Goal: Task Accomplishment & Management: Use online tool/utility

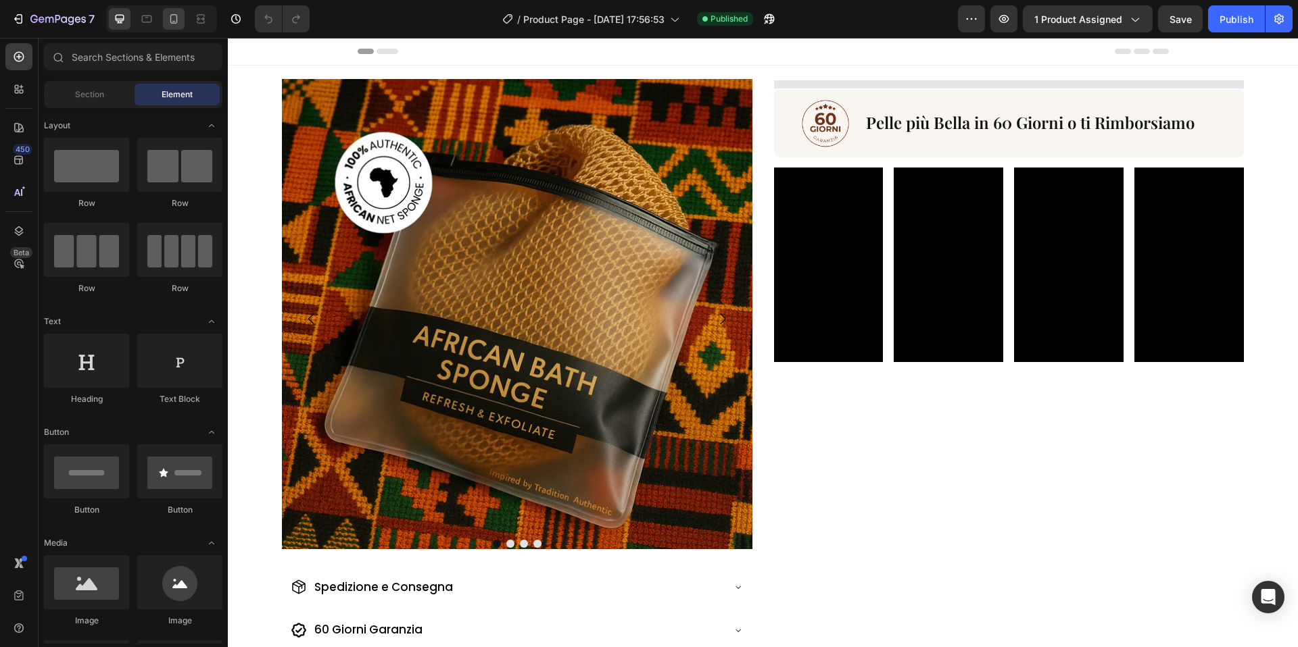
click at [182, 20] on div at bounding box center [174, 19] width 22 height 22
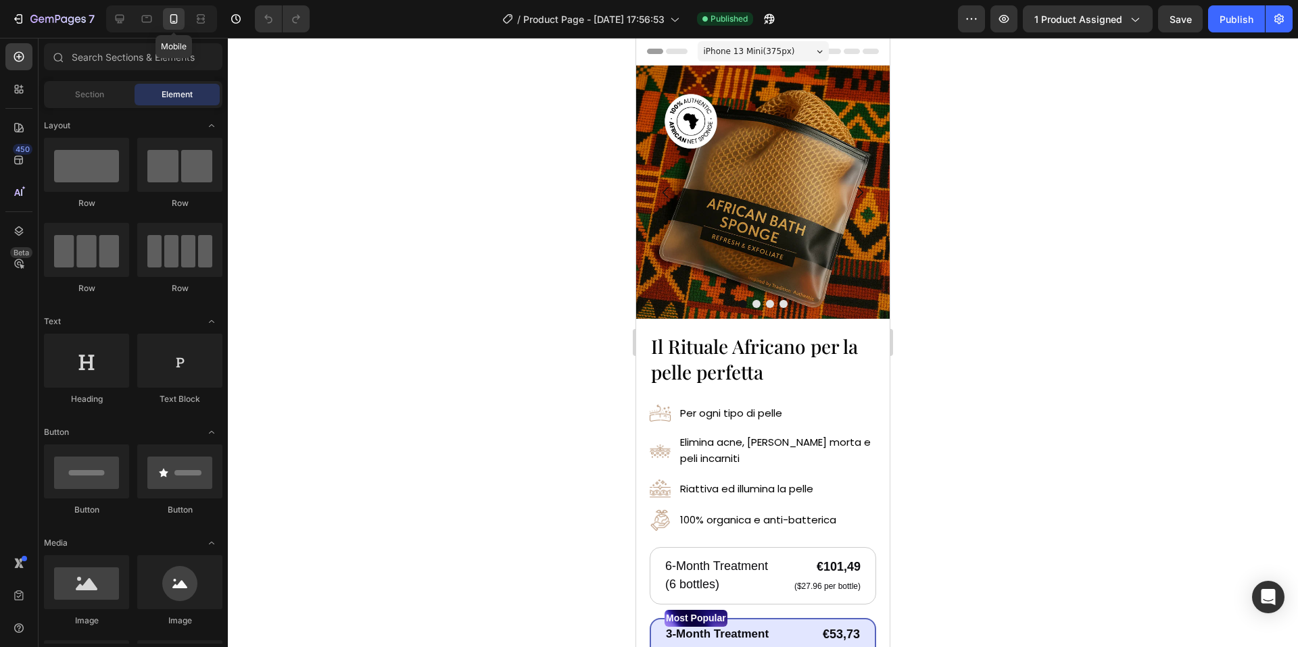
click at [178, 20] on icon at bounding box center [174, 19] width 14 height 14
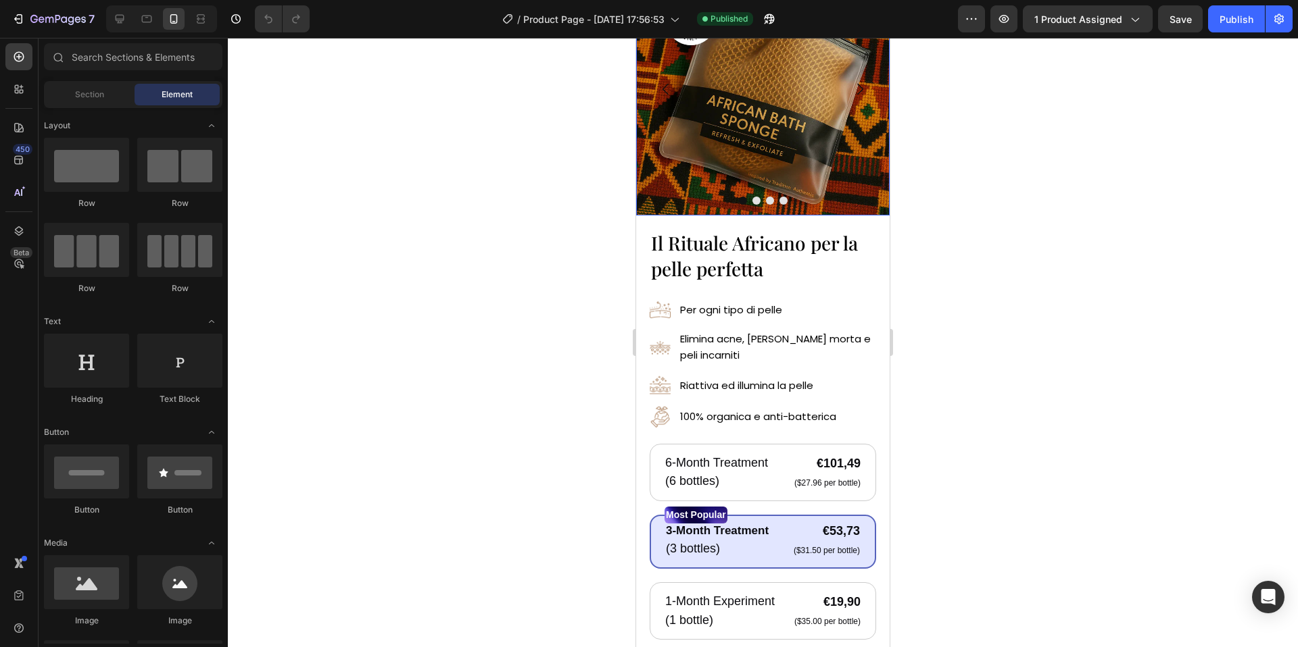
scroll to position [164, 0]
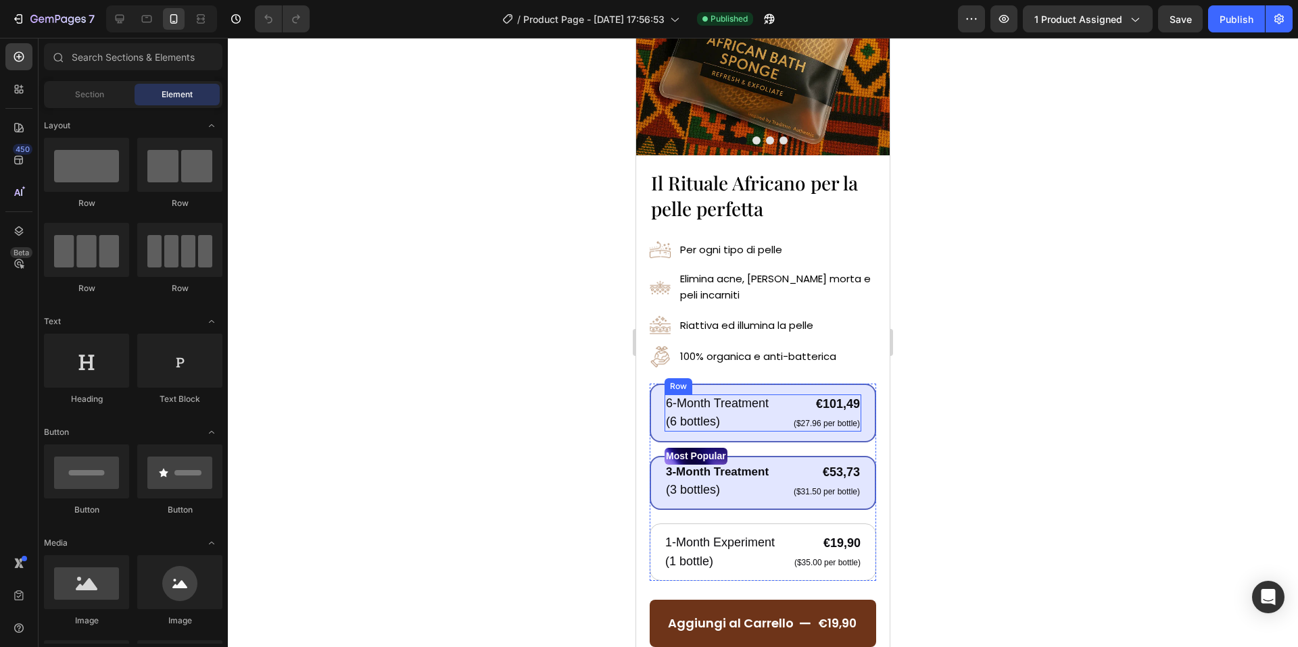
click at [787, 430] on div "6-Month Treatment Text Block (6 bottles) Text Block €101,49 Product Price Produ…" at bounding box center [762, 413] width 197 height 37
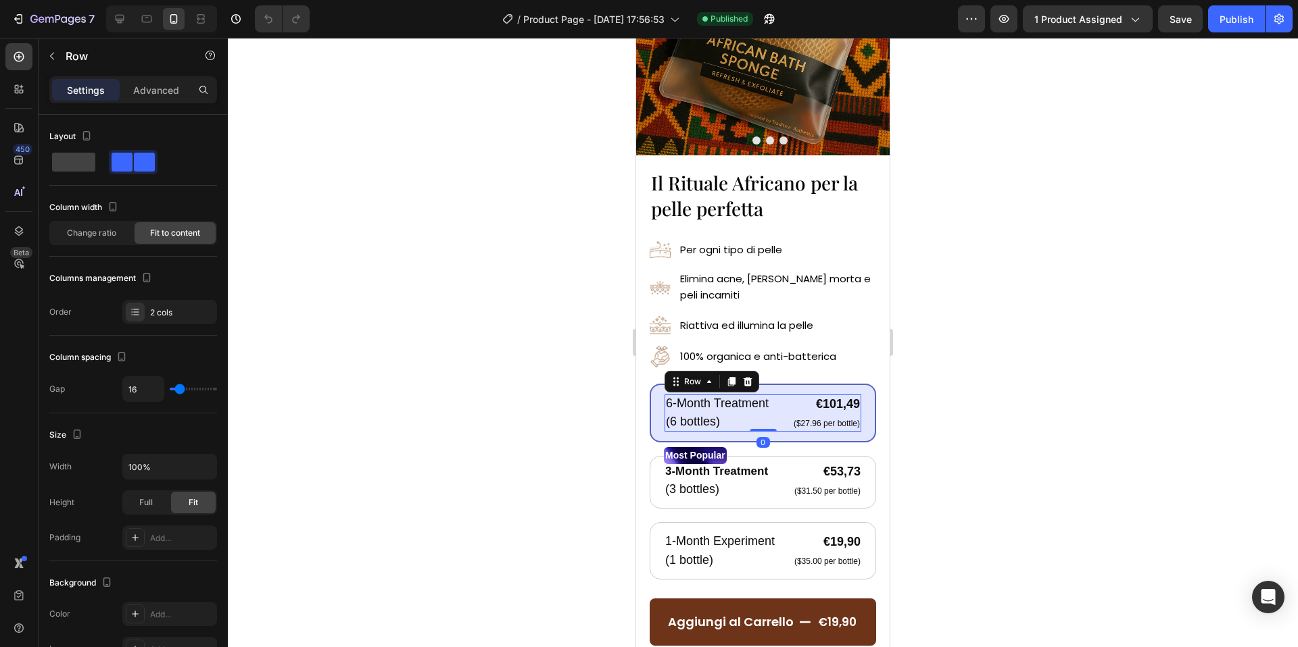
click at [787, 434] on div "6-Month Treatment Text Block (6 bottles) Text Block €101,49 Product Price Produ…" at bounding box center [762, 413] width 226 height 59
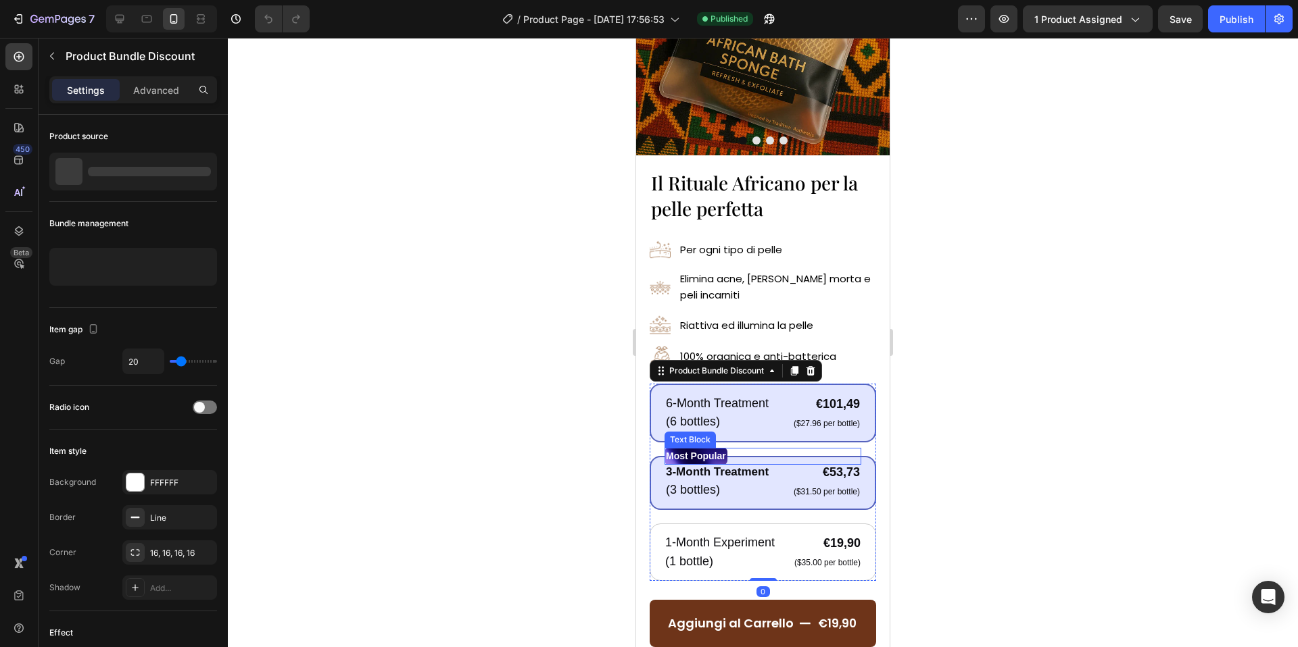
click at [854, 450] on div "Most Popular" at bounding box center [762, 456] width 197 height 17
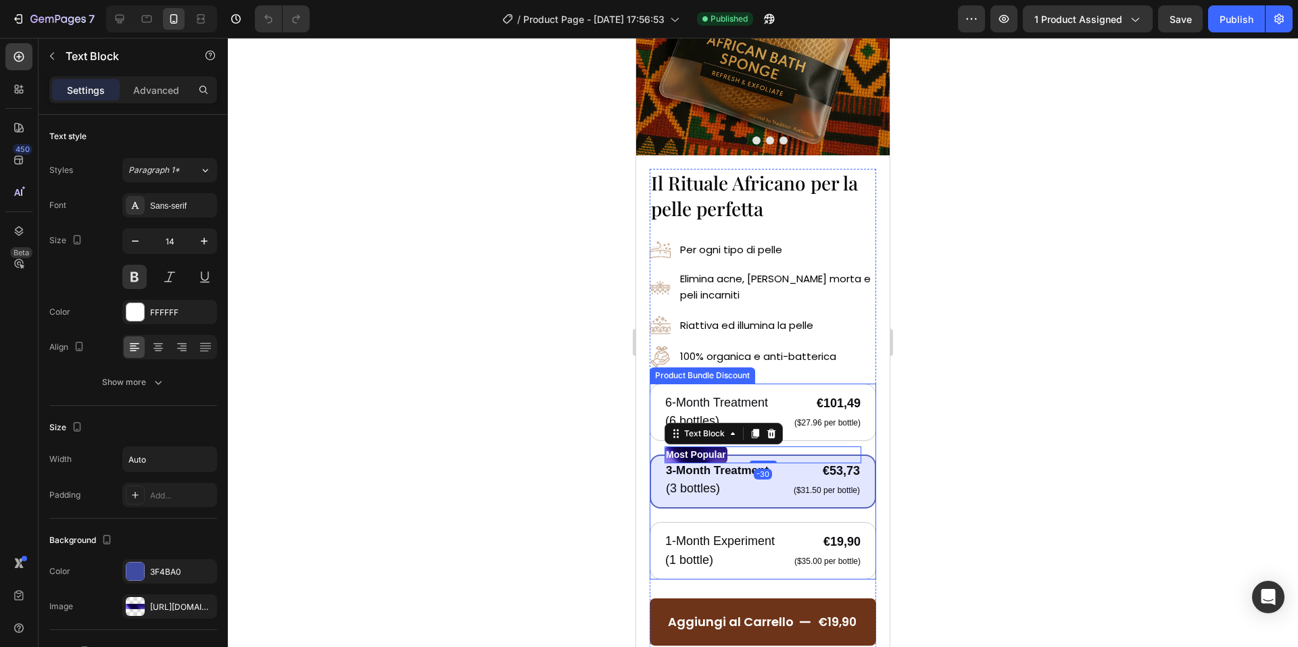
click at [867, 449] on div "6-Month Treatment Text Block (6 bottles) Text Block €101,49 Product Price Produ…" at bounding box center [762, 482] width 226 height 196
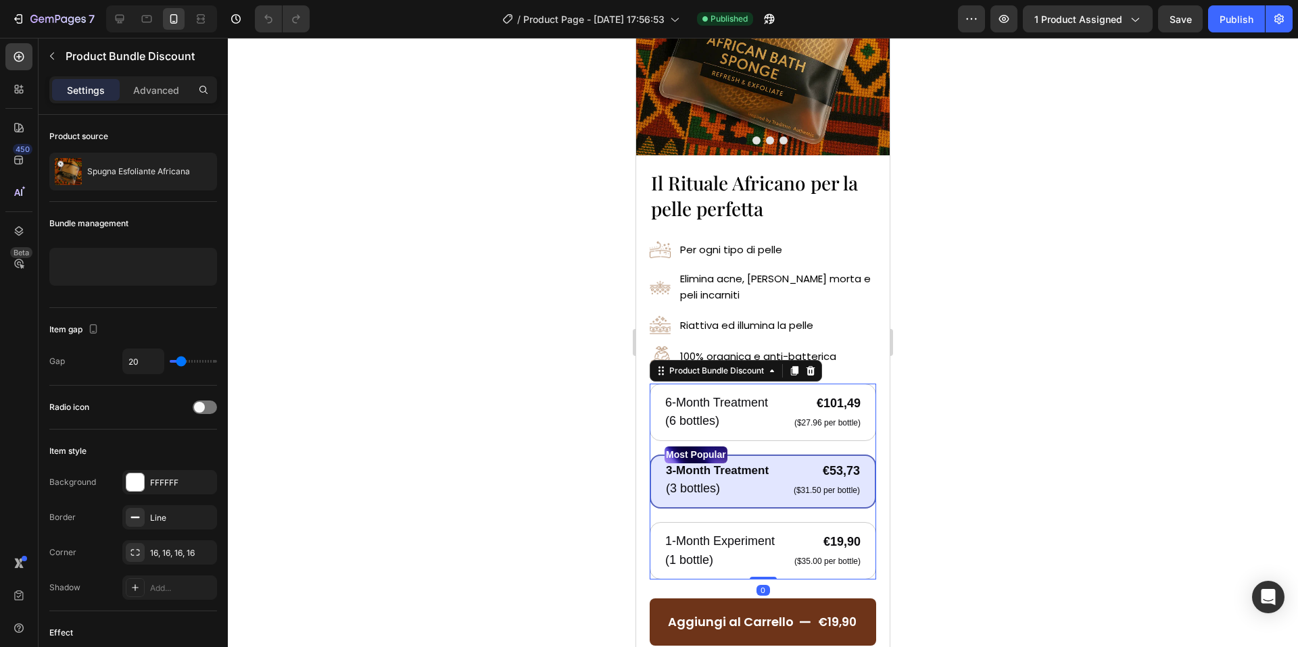
click at [813, 370] on icon at bounding box center [810, 371] width 11 height 11
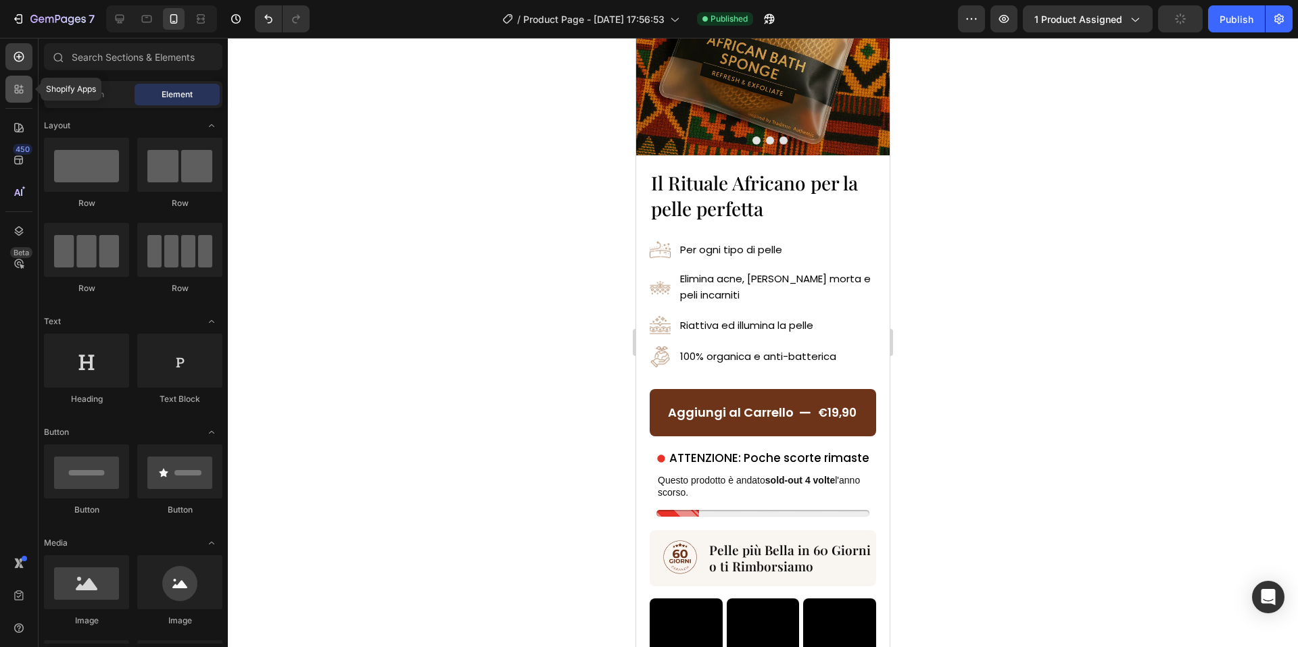
click at [15, 93] on icon at bounding box center [19, 89] width 14 height 14
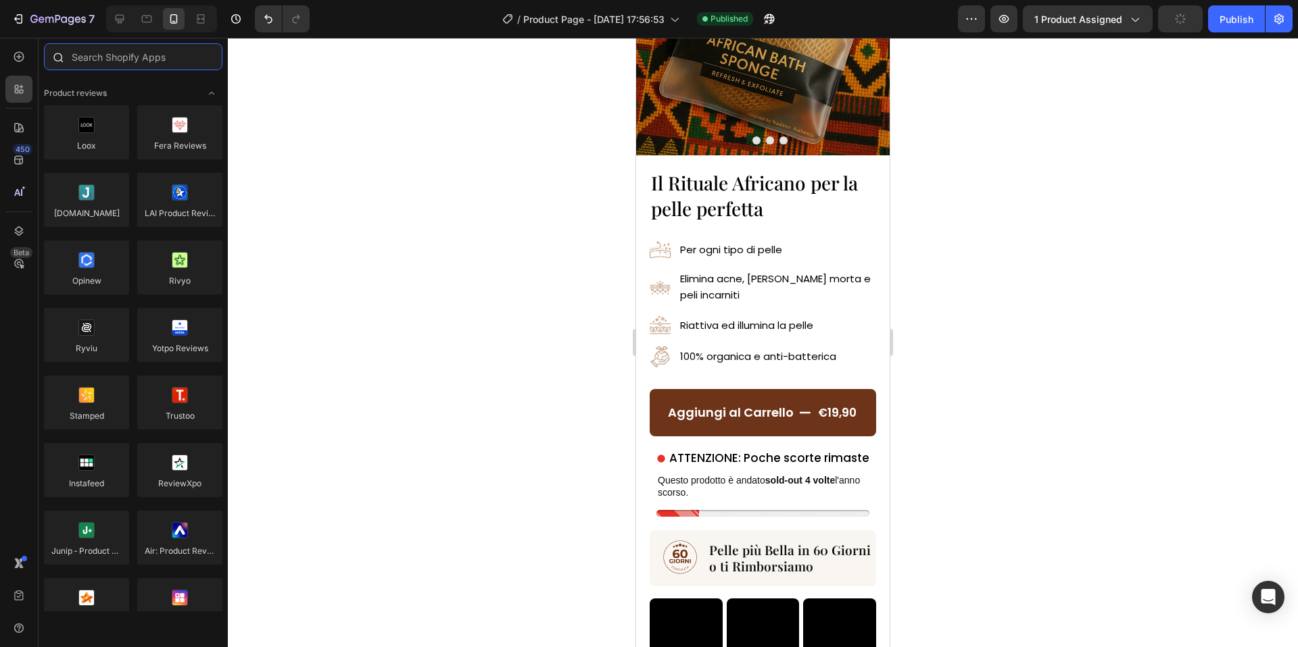
click at [84, 61] on input "text" at bounding box center [133, 56] width 178 height 27
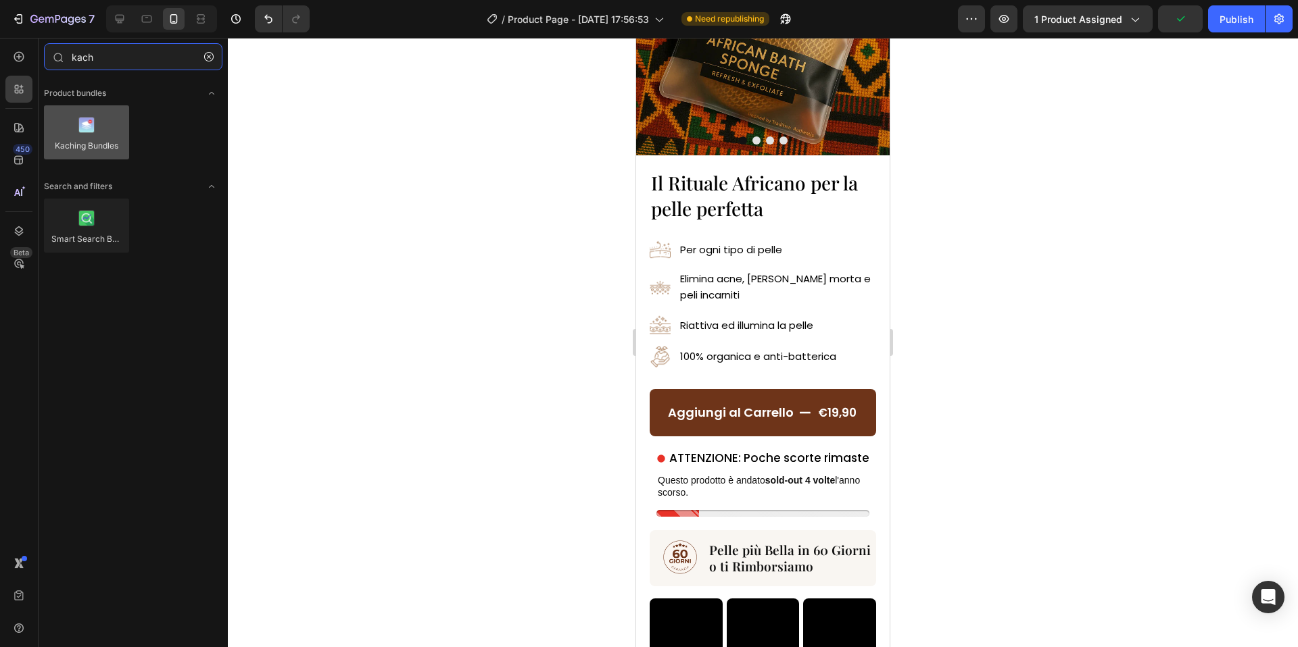
type input "kach"
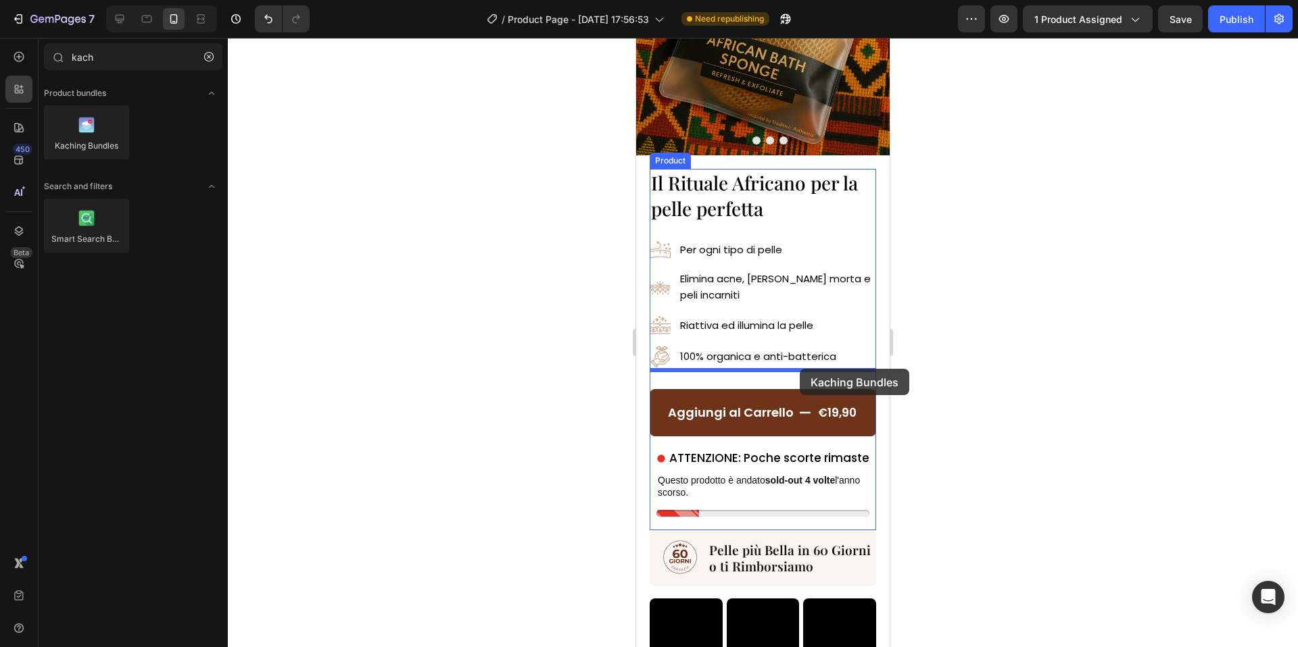
drag, startPoint x: 716, startPoint y: 170, endPoint x: 799, endPoint y: 369, distance: 215.4
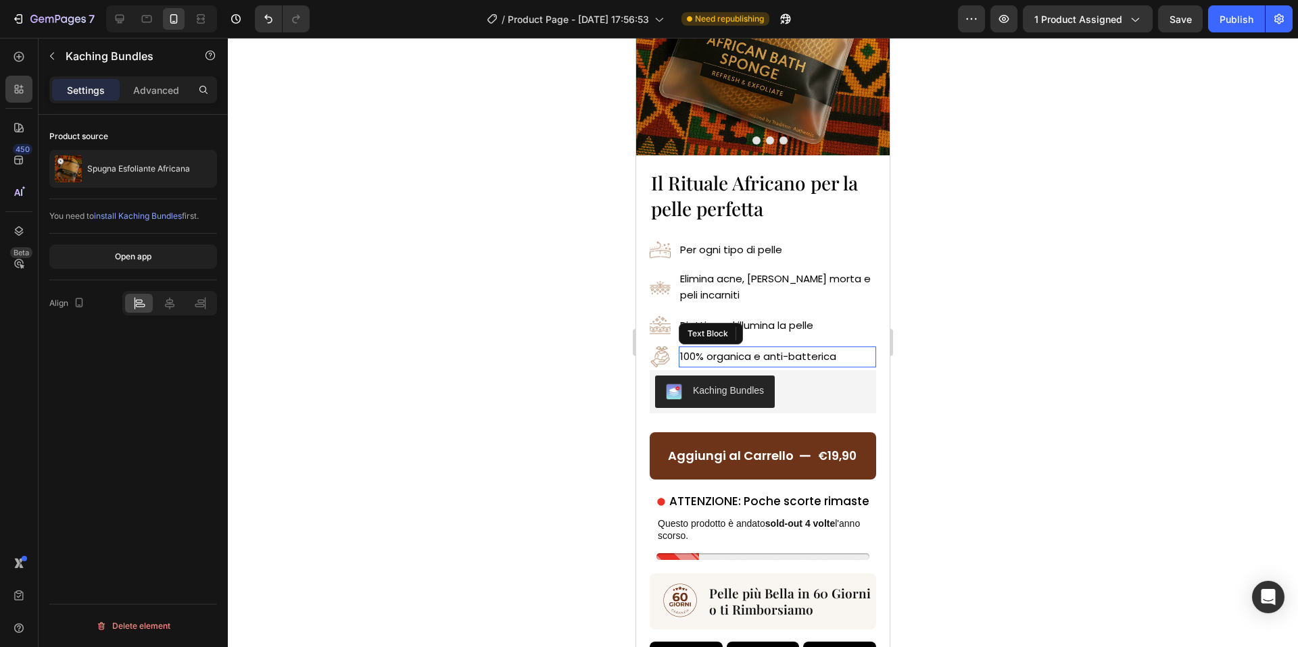
click at [840, 364] on p "100% organica e anti-batterica" at bounding box center [777, 357] width 195 height 18
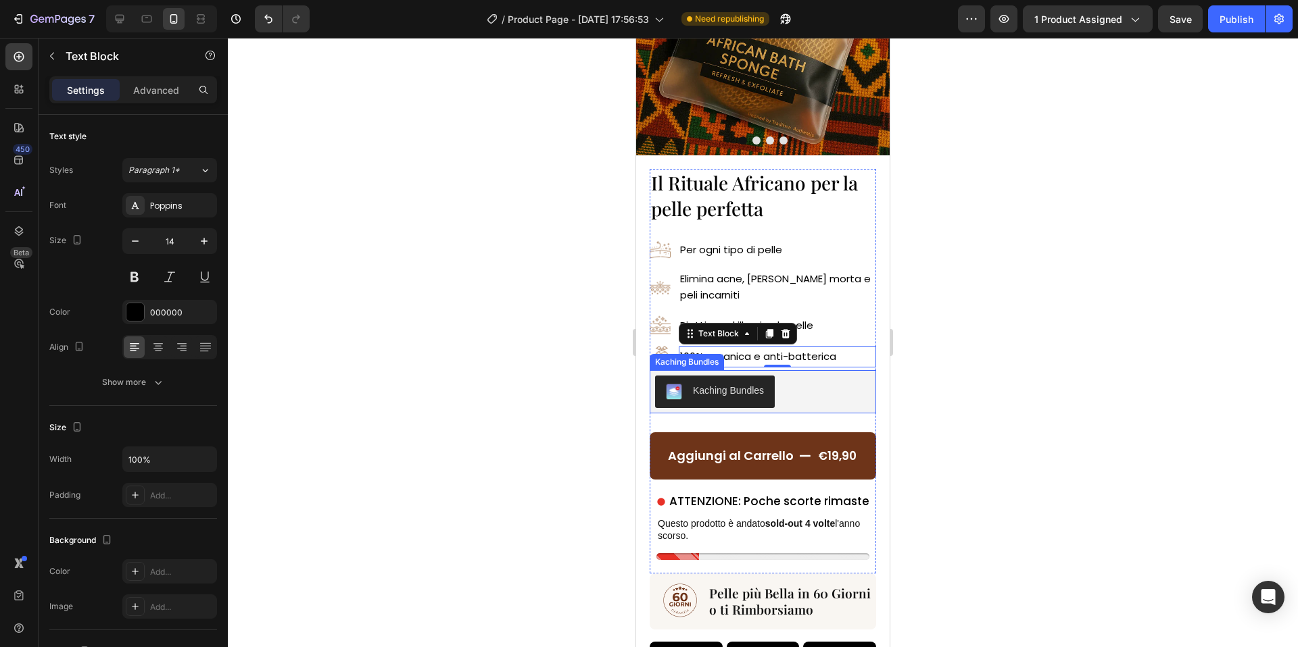
click at [797, 414] on div "Aggiungi al Carrello €19,90 Add to Cart" at bounding box center [762, 453] width 226 height 78
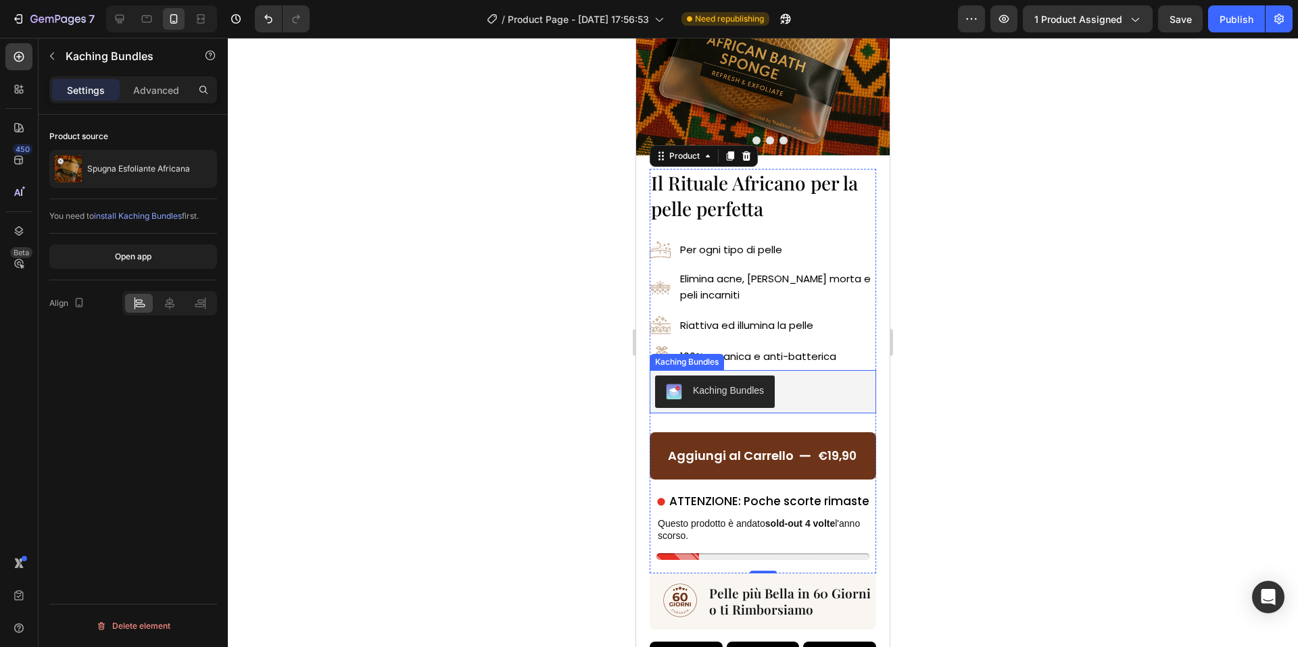
click at [799, 408] on div "Kaching Bundles" at bounding box center [763, 392] width 216 height 32
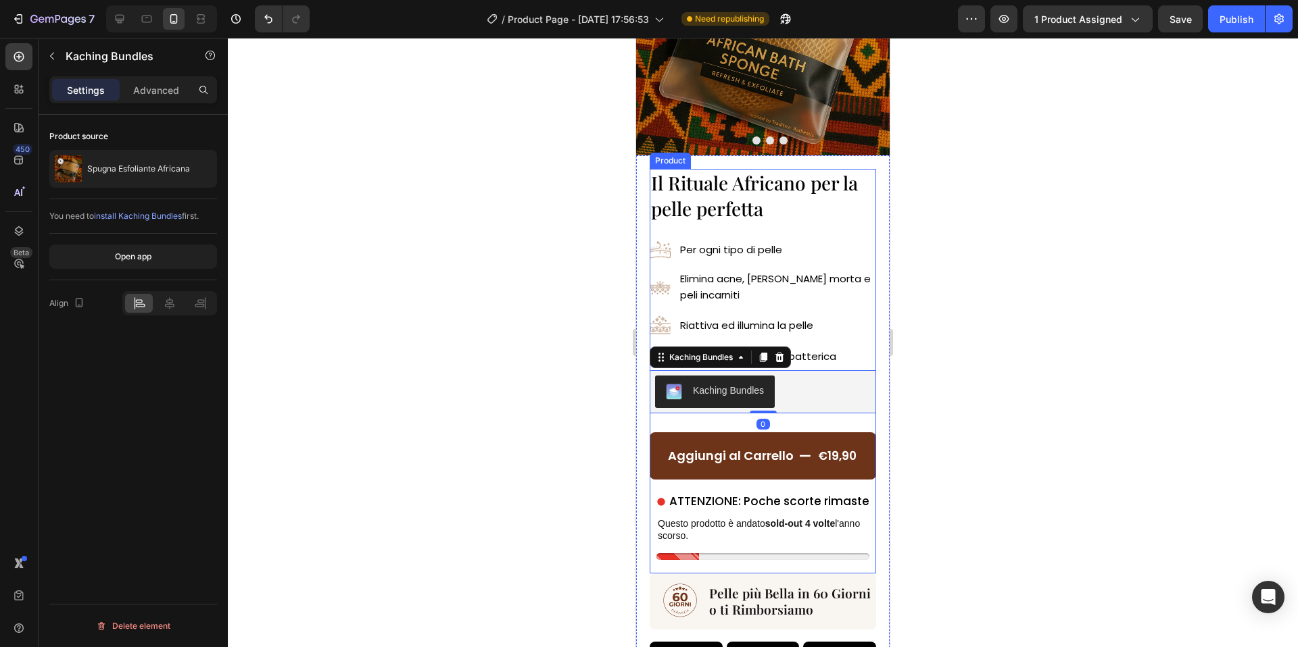
click at [773, 426] on div "Aggiungi al Carrello €19,90 Add to Cart" at bounding box center [762, 453] width 226 height 78
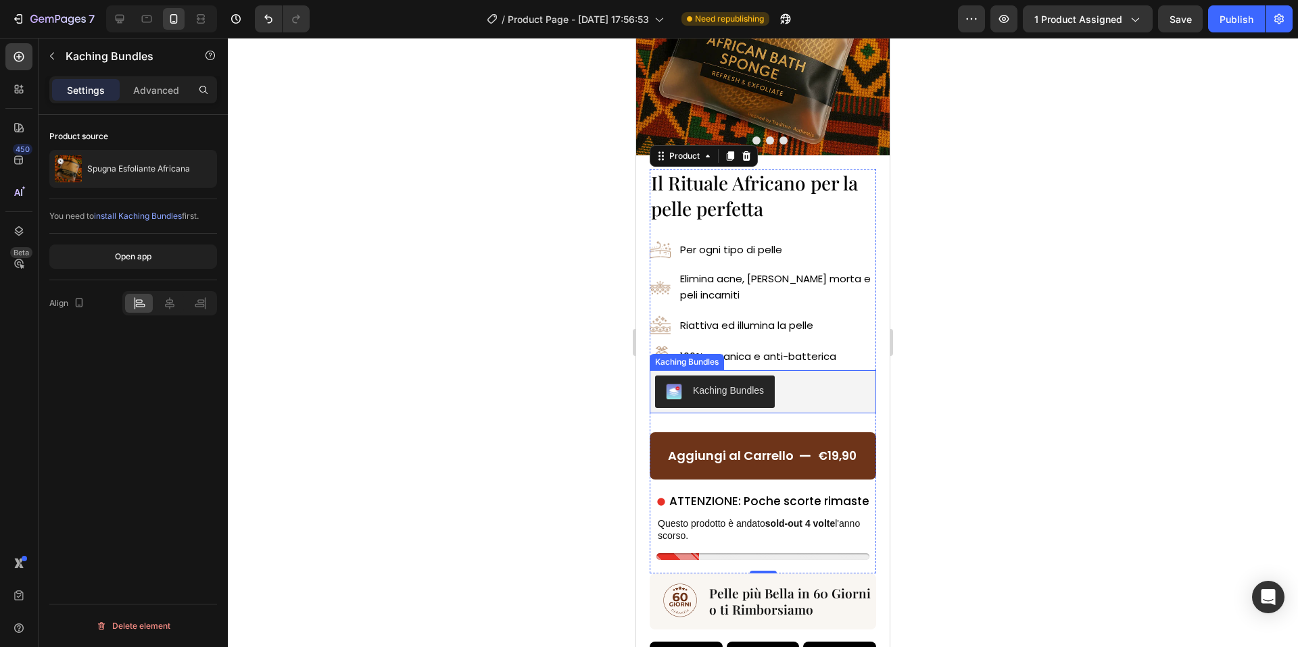
click at [779, 409] on div "Kaching Bundles" at bounding box center [762, 391] width 226 height 43
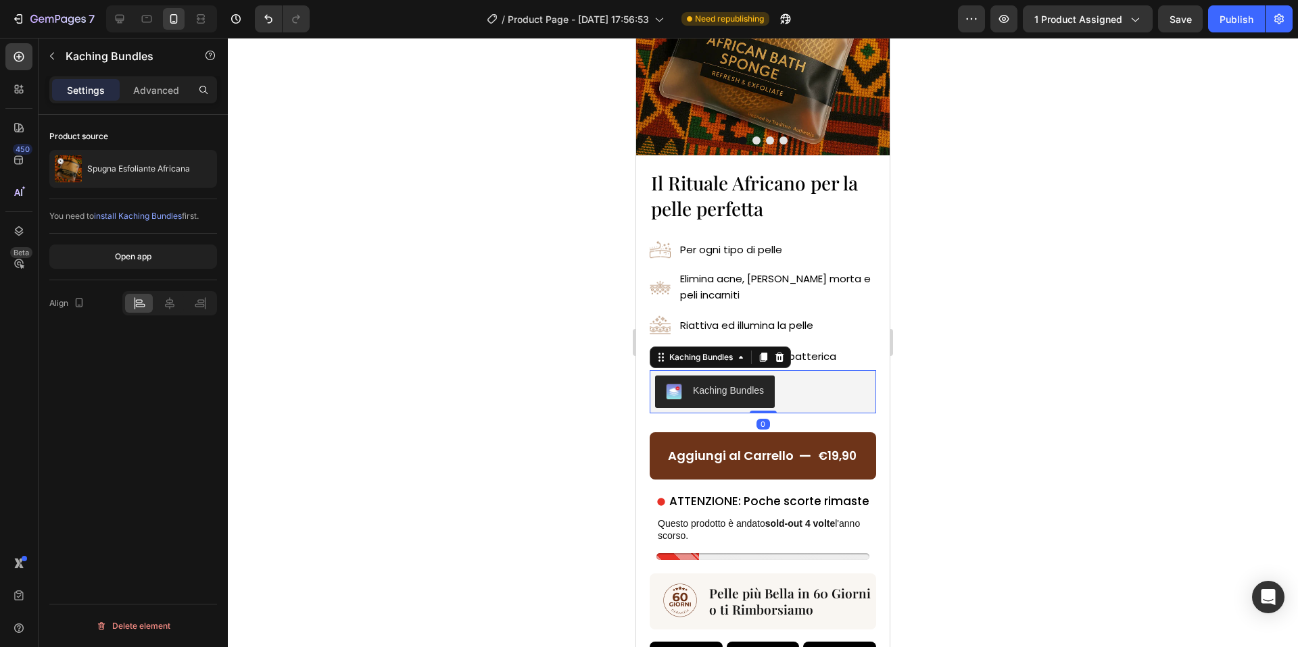
click at [768, 402] on button "Kaching Bundles" at bounding box center [715, 392] width 120 height 32
click at [795, 411] on div "Kaching Bundles" at bounding box center [762, 391] width 226 height 43
click at [141, 79] on div "Advanced" at bounding box center [156, 90] width 68 height 22
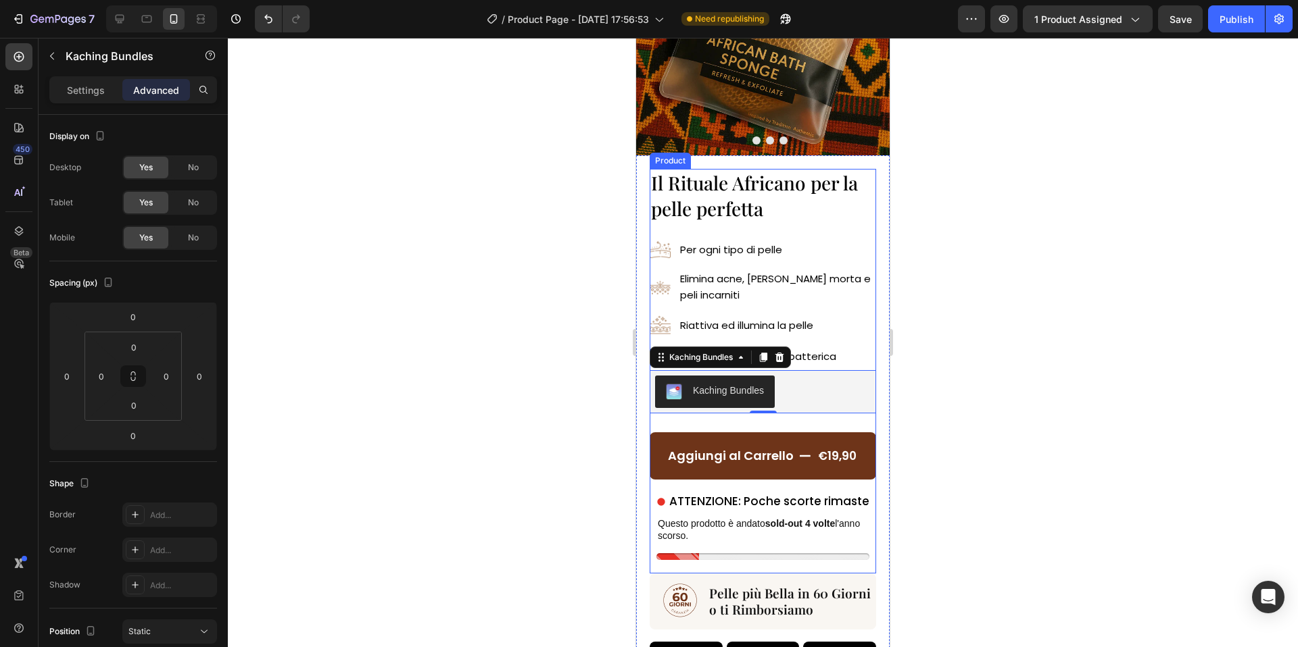
click at [751, 416] on div "Aggiungi al Carrello €19,90 Add to Cart" at bounding box center [762, 453] width 226 height 78
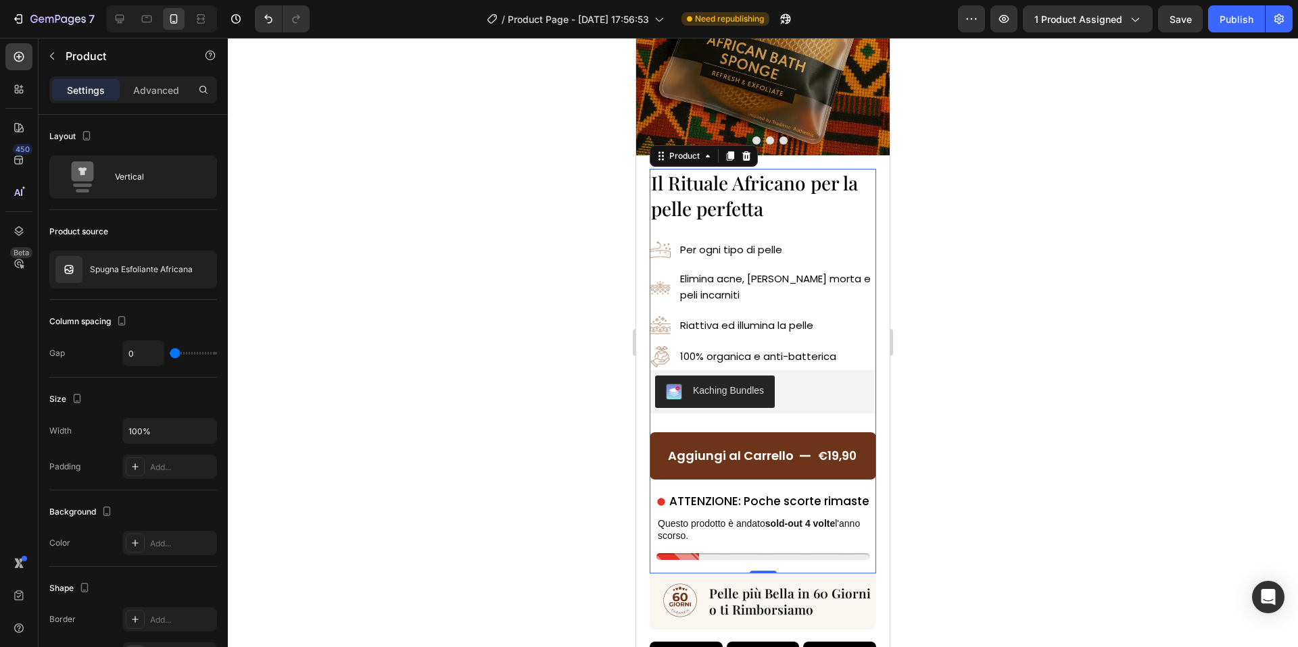
click at [716, 426] on div "Aggiungi al Carrello €19,90 Add to Cart" at bounding box center [762, 453] width 226 height 78
click at [710, 438] on button "Aggiungi al Carrello €19,90" at bounding box center [762, 456] width 226 height 47
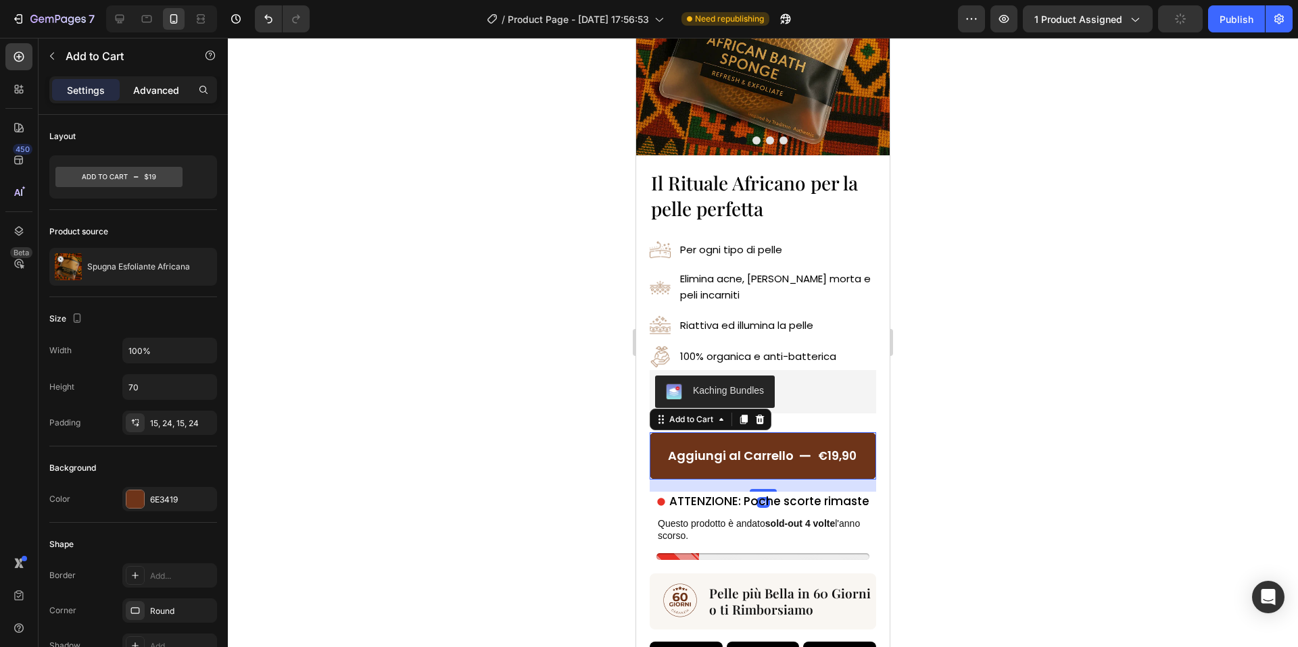
click at [170, 89] on p "Advanced" at bounding box center [156, 90] width 46 height 14
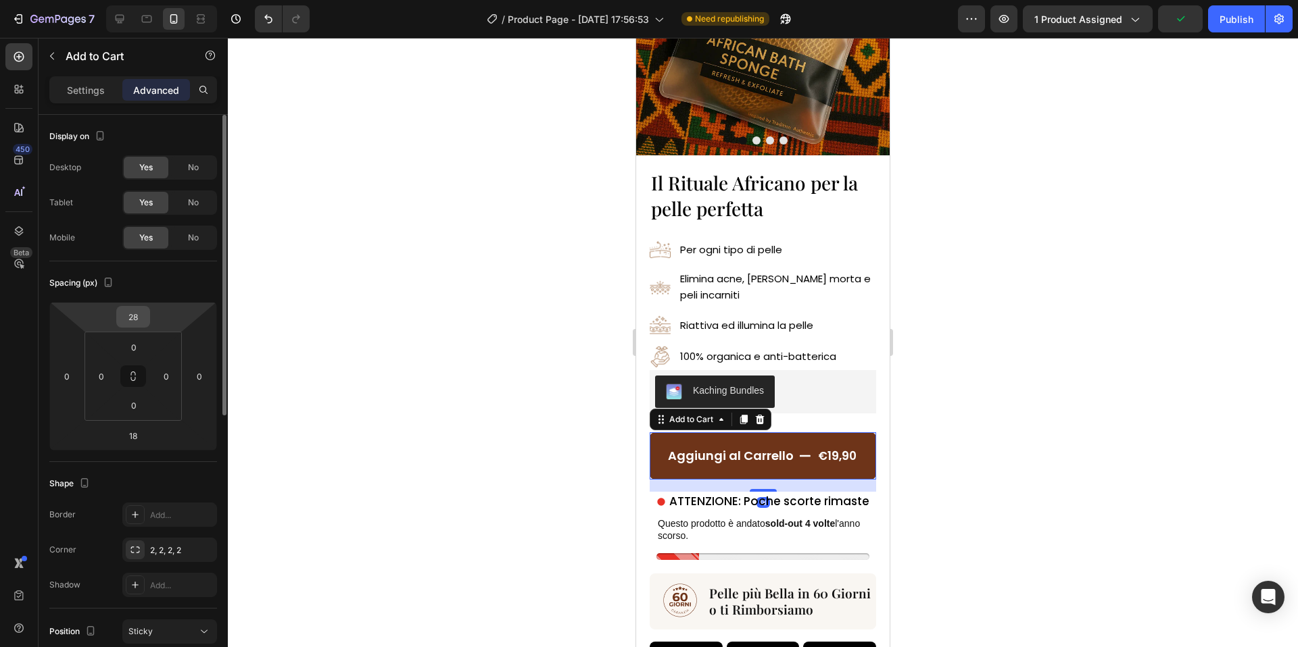
click at [137, 319] on input "28" at bounding box center [133, 317] width 27 height 20
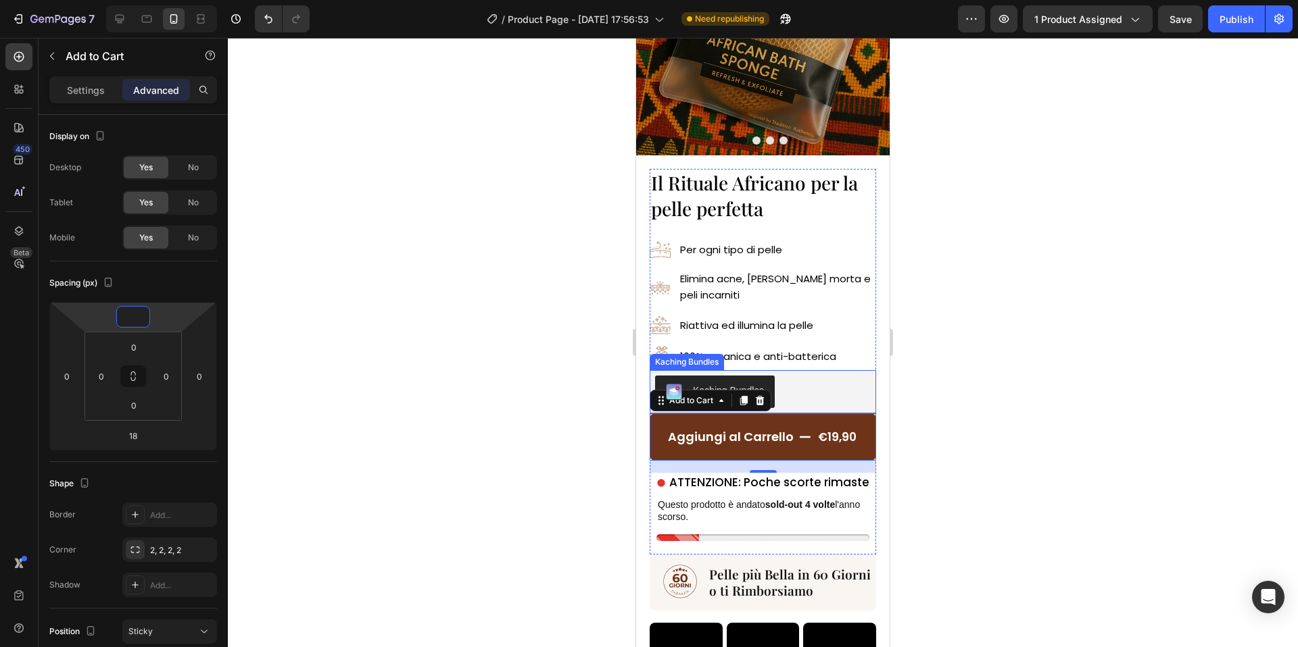
click at [821, 399] on div "Kaching Bundles" at bounding box center [763, 392] width 216 height 32
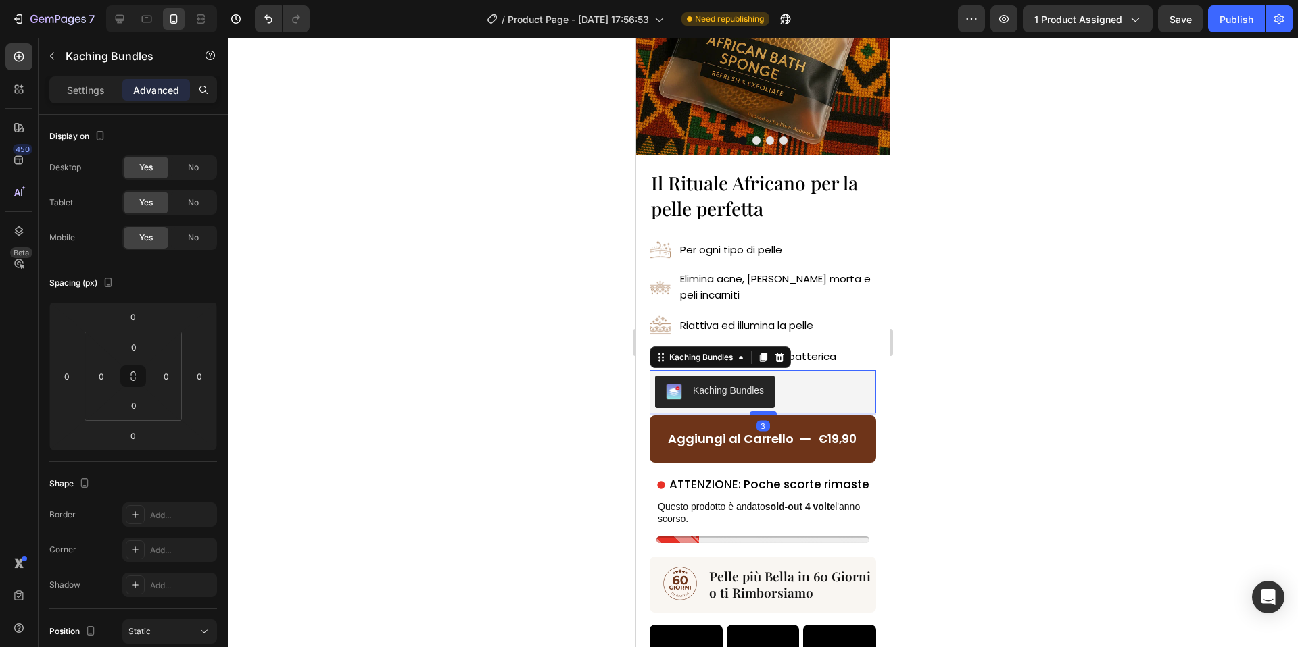
click at [771, 414] on div at bounding box center [762, 414] width 27 height 4
type input "3"
click at [966, 399] on div at bounding box center [763, 343] width 1070 height 610
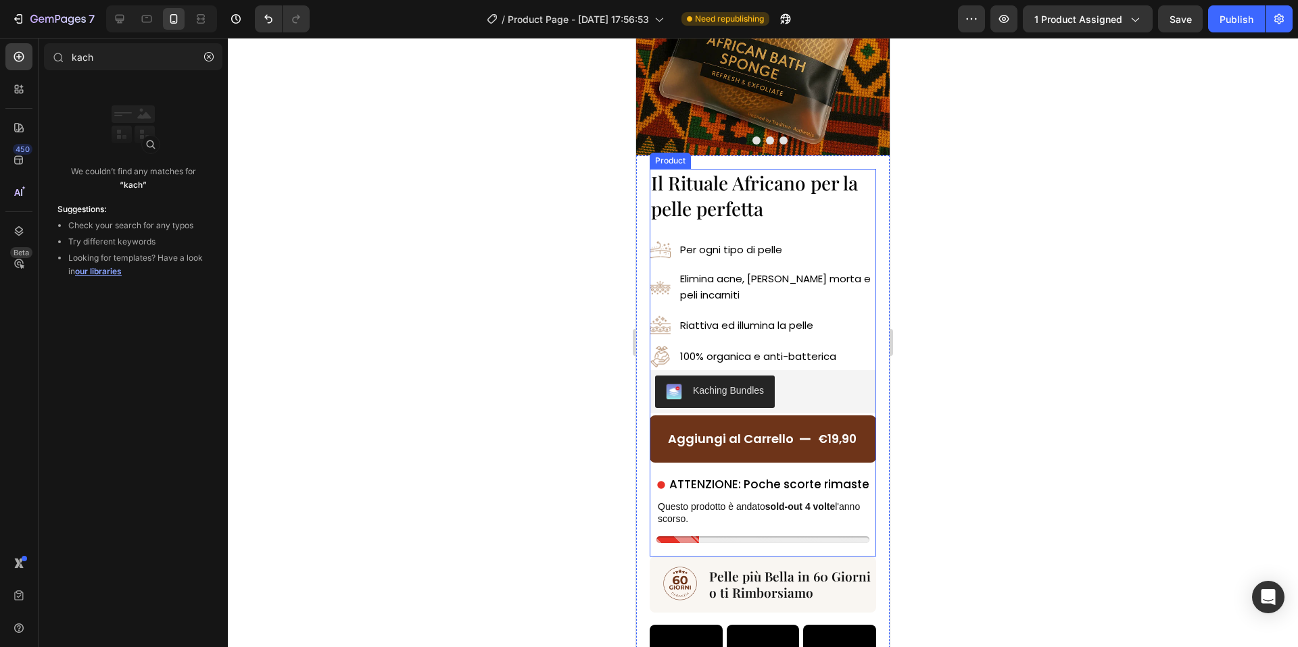
click at [874, 368] on div "Il Rituale Africano per la pelle perfetta Heading Image Per ogni tipo di pelle …" at bounding box center [762, 292] width 226 height 247
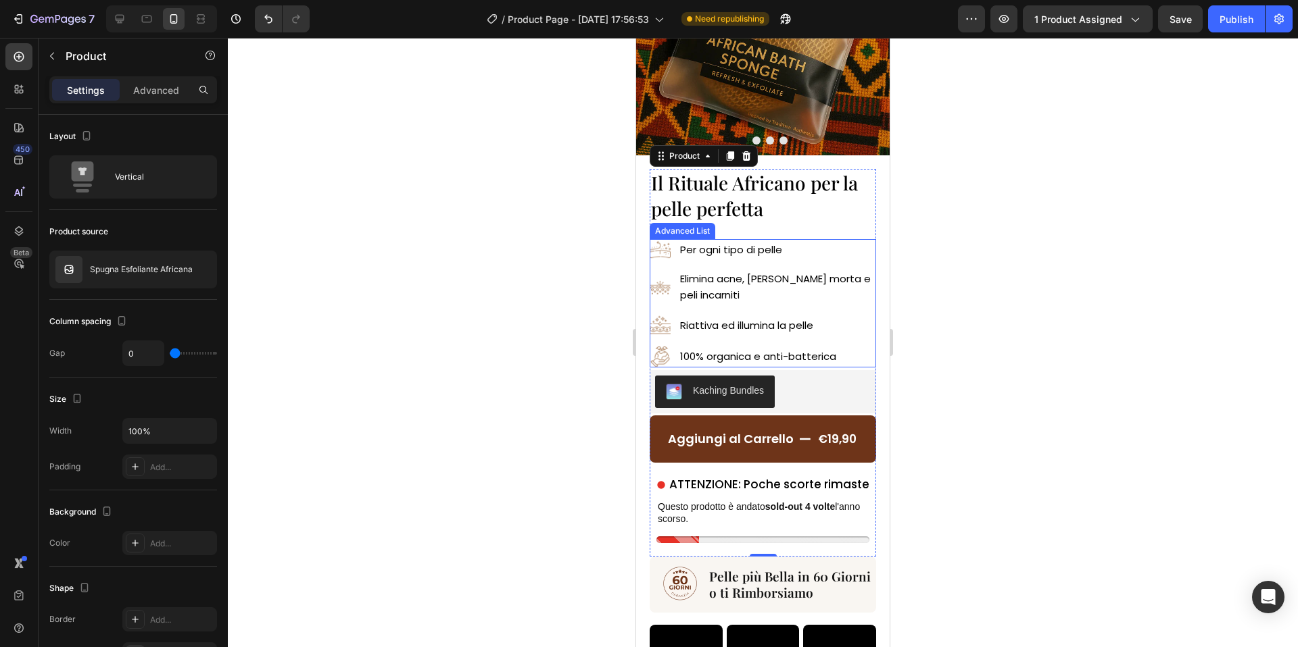
click at [672, 366] on li "Image 100% organica e anti-batterica Text Block" at bounding box center [762, 357] width 226 height 21
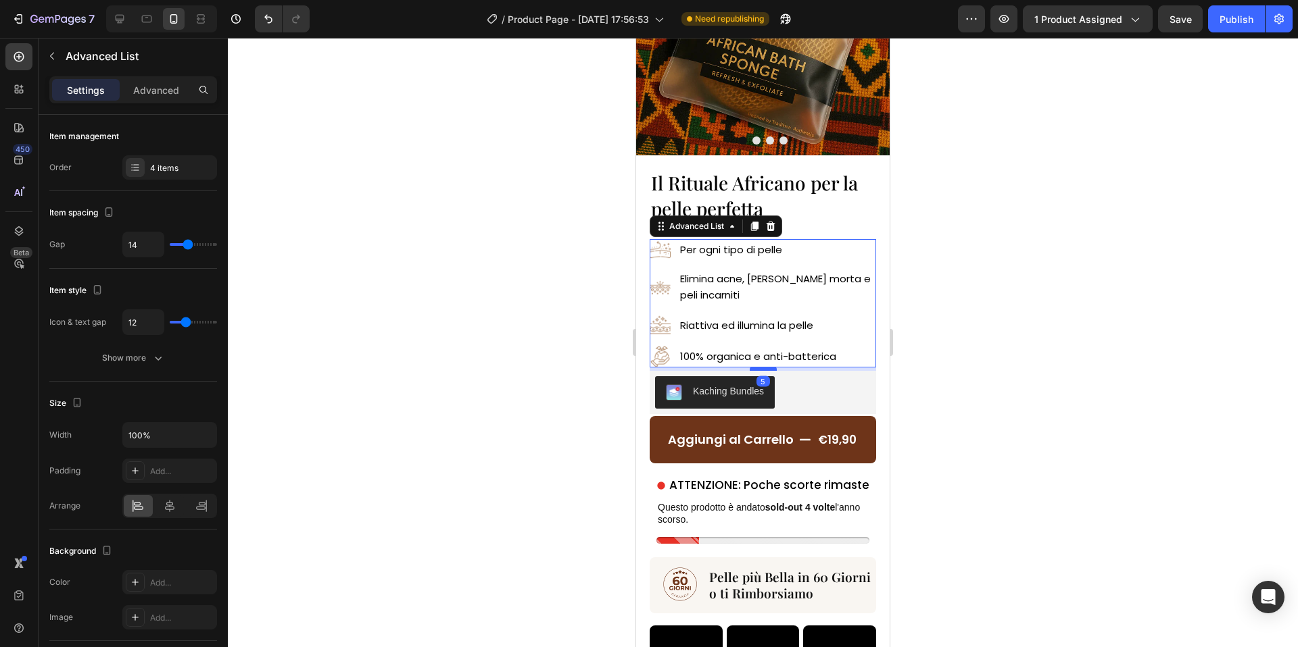
click at [756, 368] on div at bounding box center [762, 369] width 27 height 4
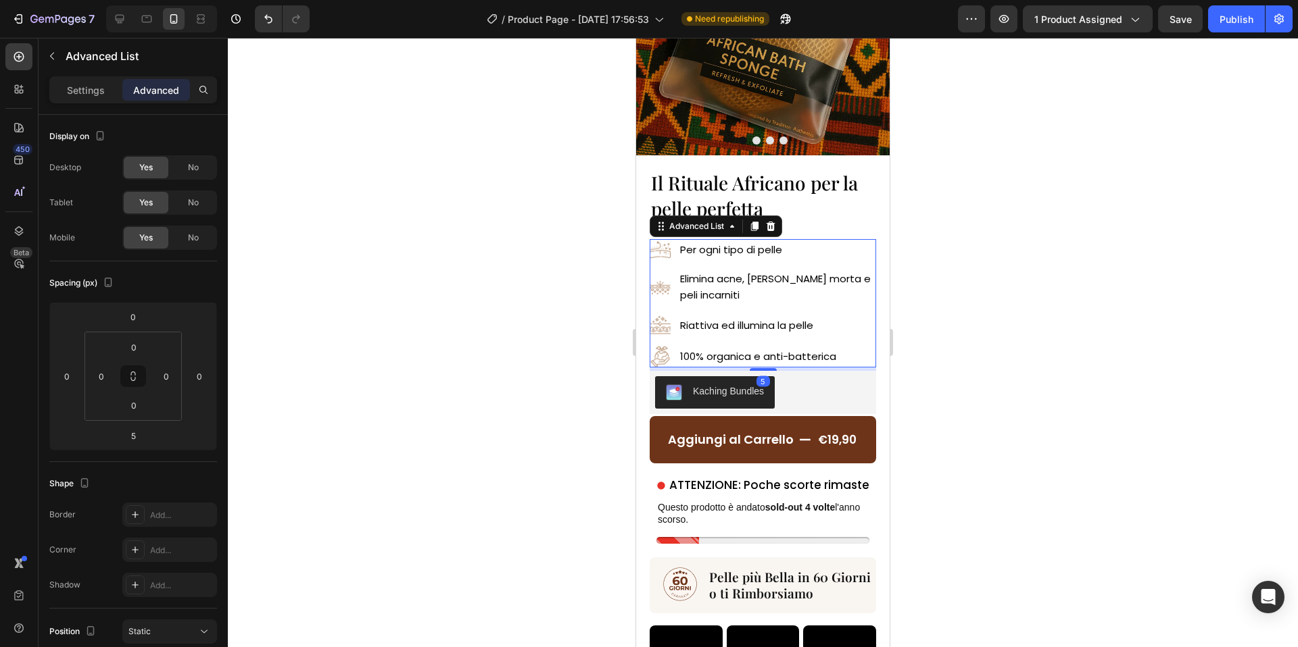
click at [1050, 353] on div at bounding box center [763, 343] width 1070 height 610
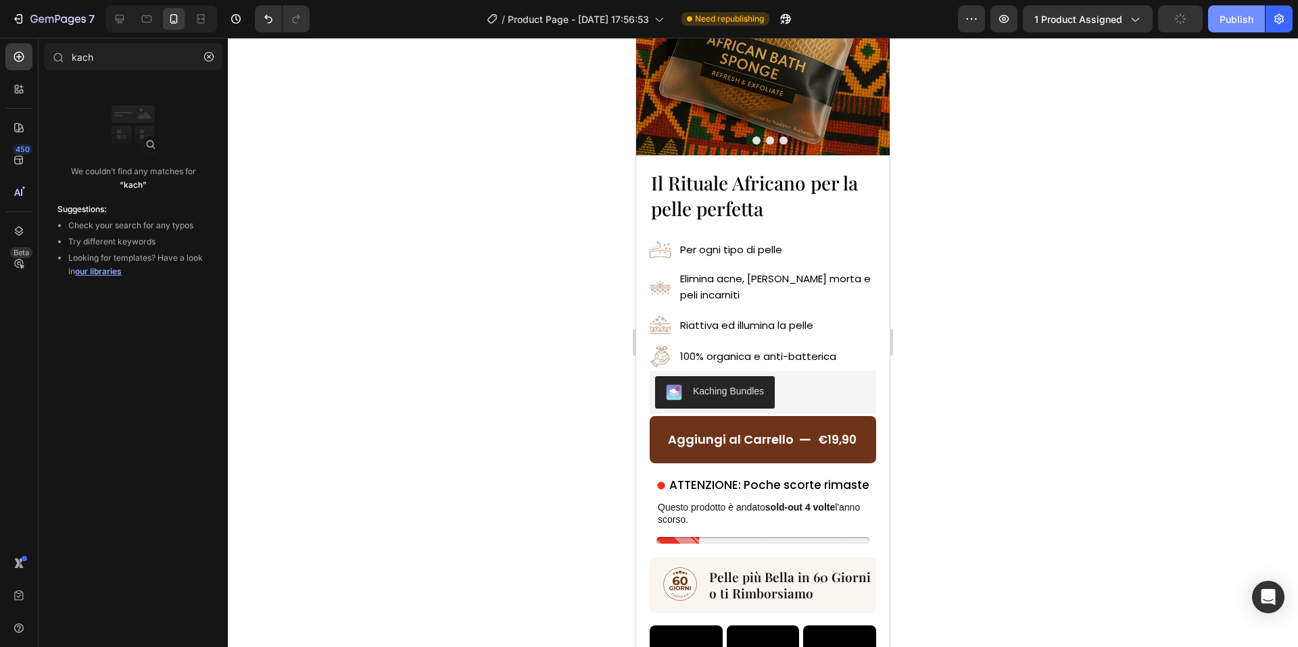
click at [1244, 18] on div "Publish" at bounding box center [1236, 19] width 34 height 14
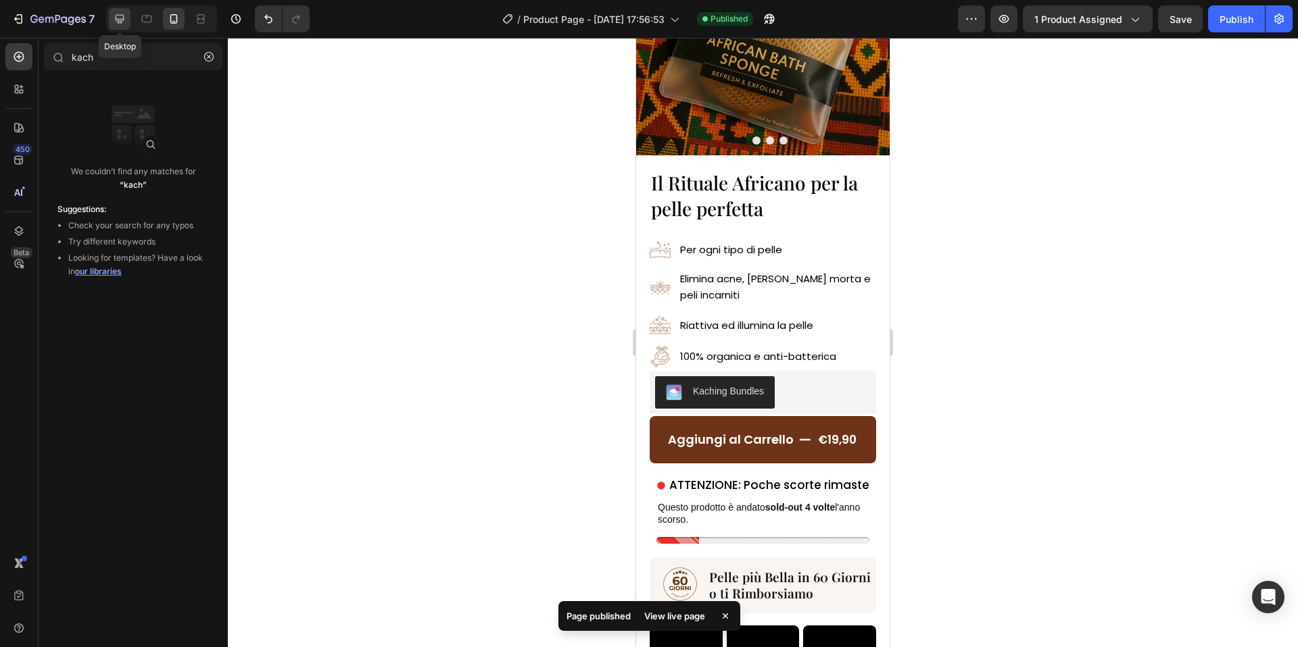
click at [119, 26] on div at bounding box center [120, 19] width 22 height 22
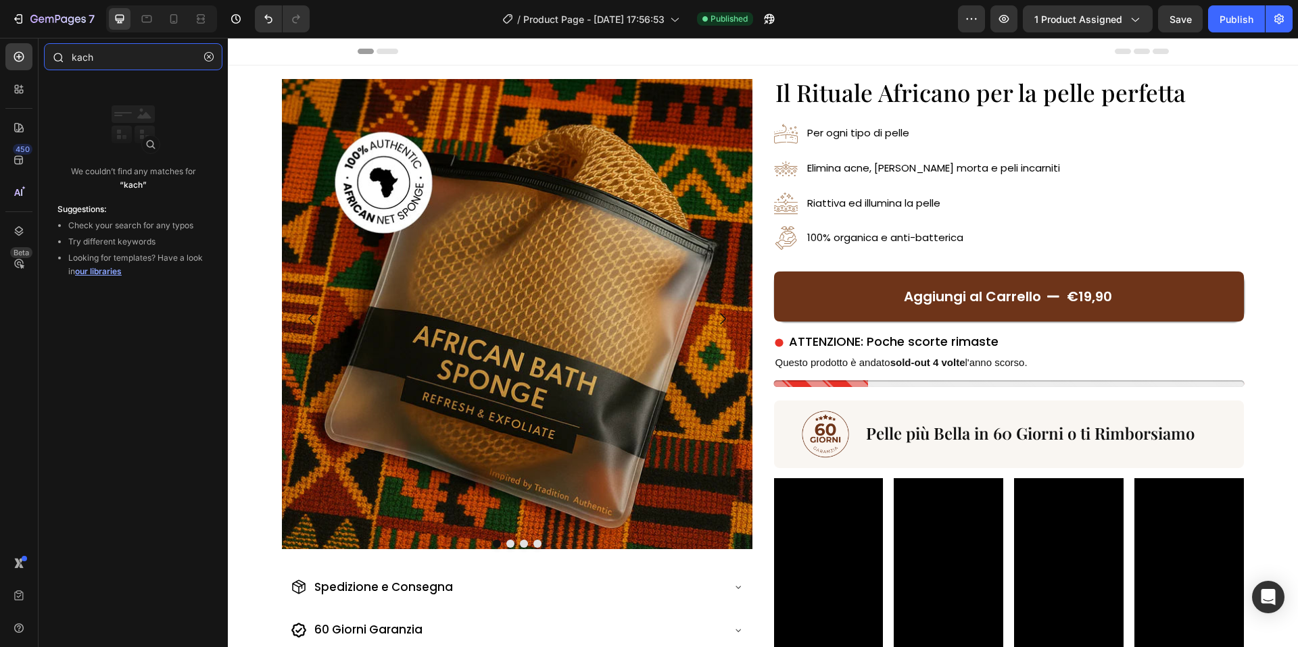
click at [112, 62] on input "kach" at bounding box center [133, 56] width 178 height 27
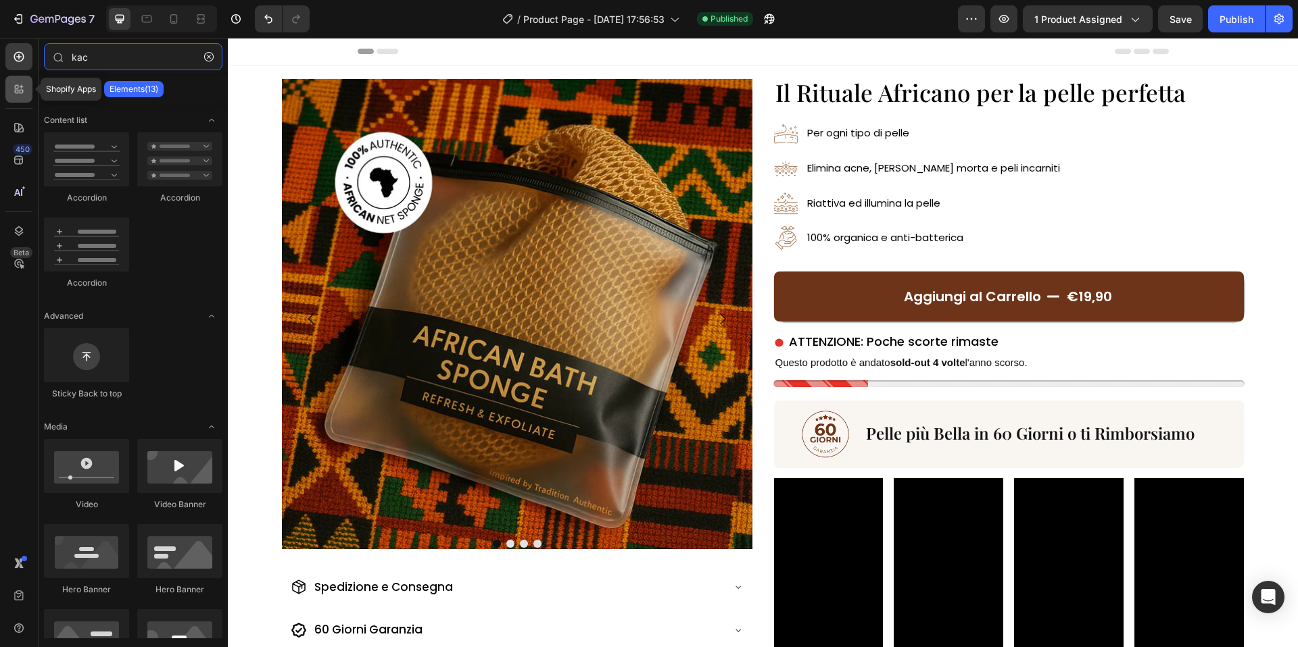
type input "kac"
click at [22, 91] on icon at bounding box center [22, 92] width 4 height 4
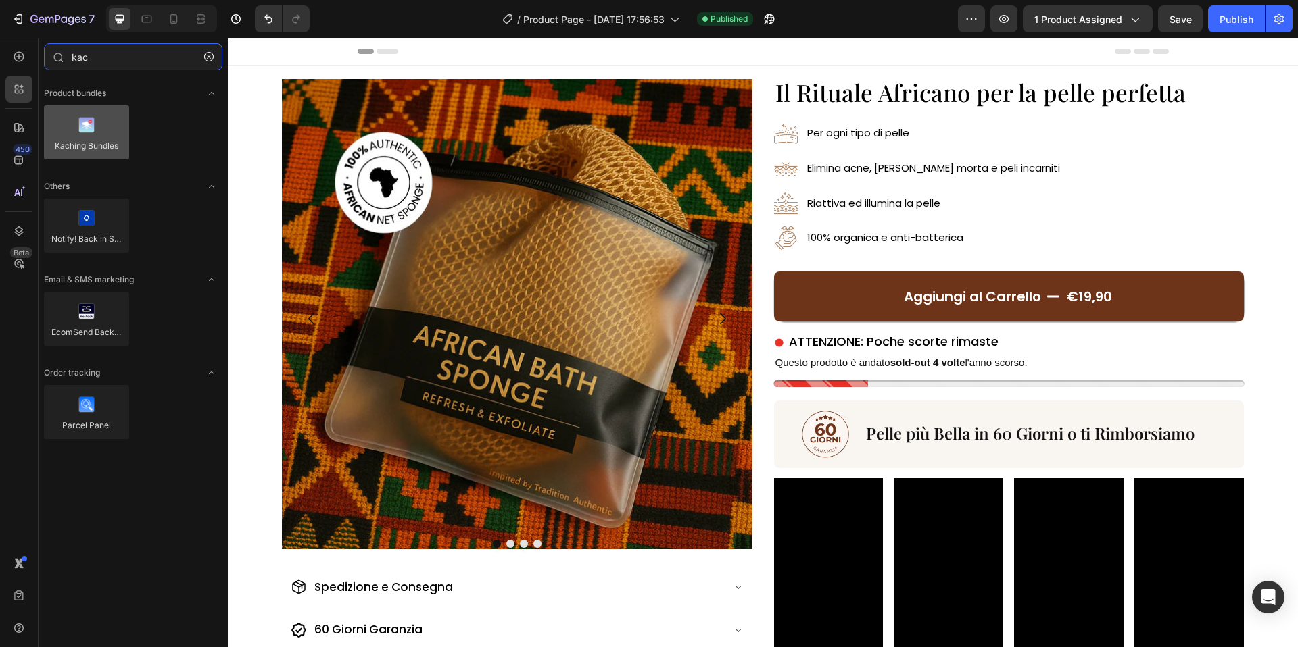
type input "kac"
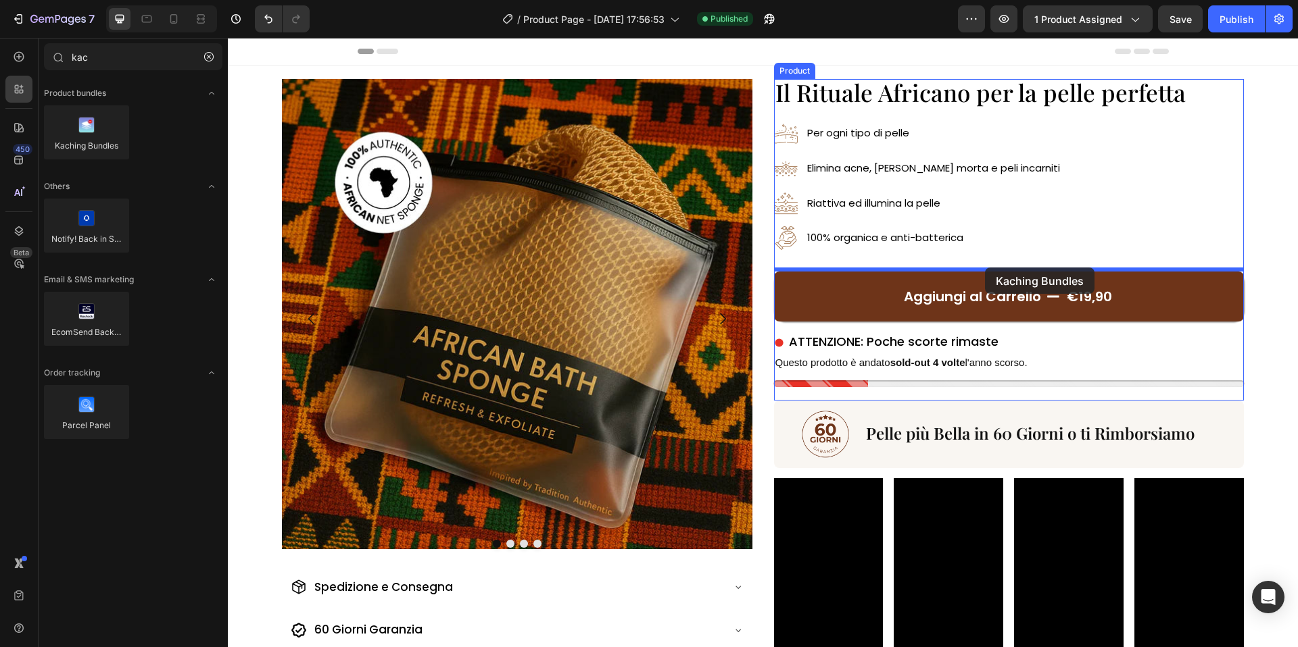
drag, startPoint x: 314, startPoint y: 183, endPoint x: 986, endPoint y: 268, distance: 677.0
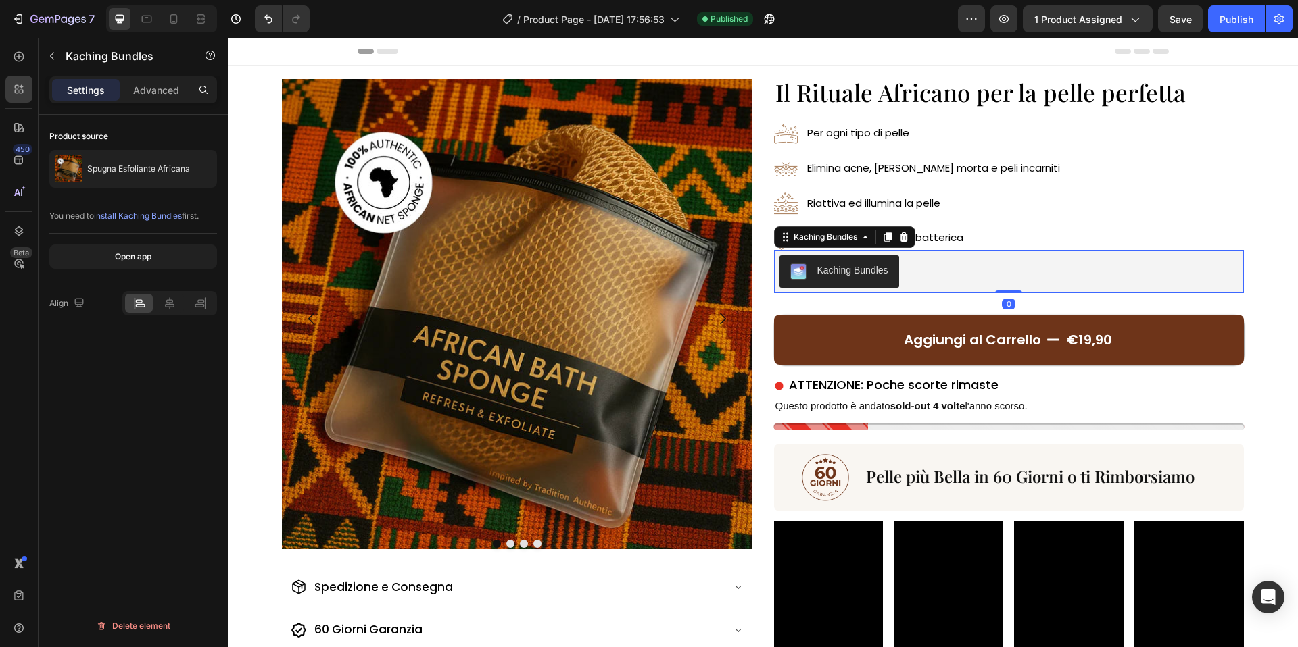
drag, startPoint x: 1014, startPoint y: 297, endPoint x: 999, endPoint y: 316, distance: 23.5
click at [1017, 274] on div "Kaching Bundles Kaching Bundles 0" at bounding box center [1009, 271] width 470 height 43
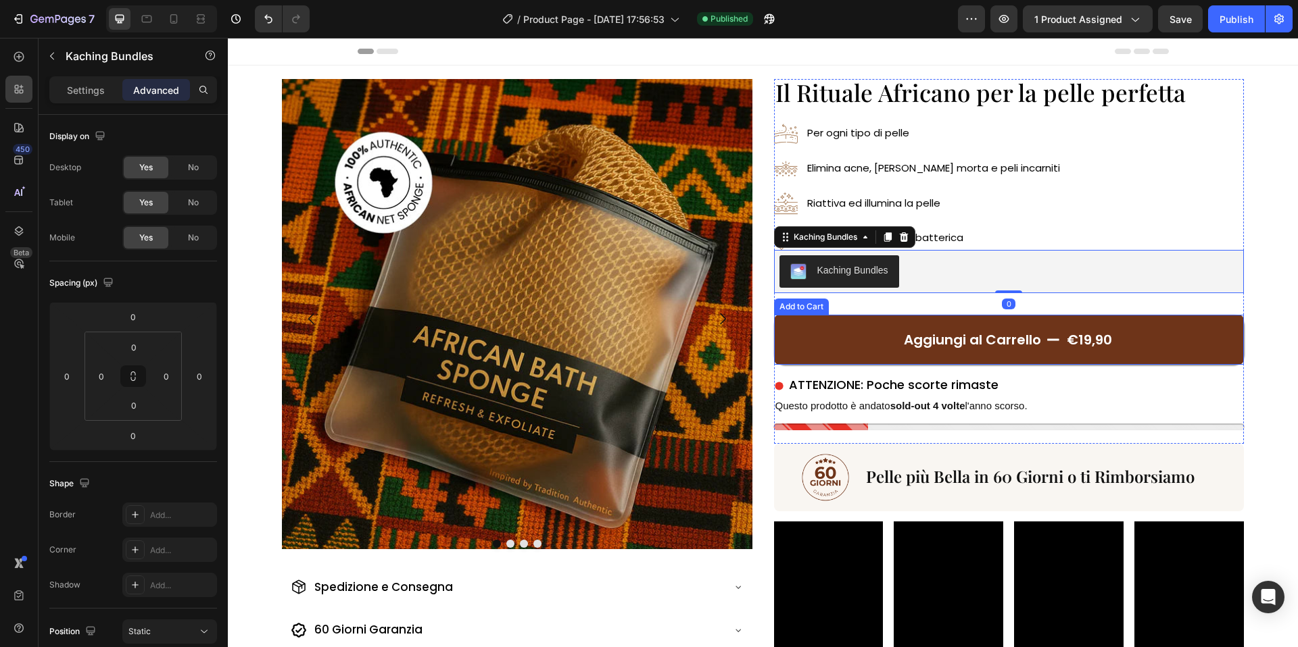
click at [970, 320] on button "Aggiungi al Carrello €19,90" at bounding box center [1009, 340] width 470 height 50
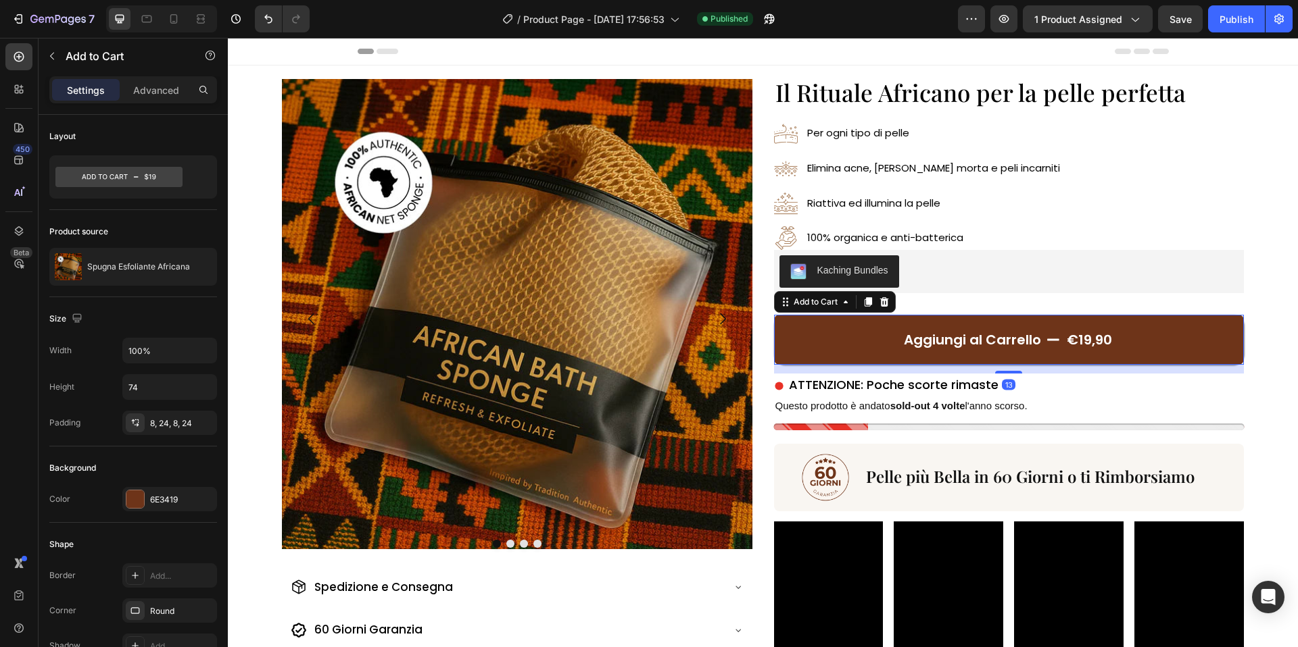
click at [141, 101] on div "Settings Advanced" at bounding box center [133, 89] width 168 height 27
click at [143, 99] on div "Advanced" at bounding box center [156, 90] width 68 height 22
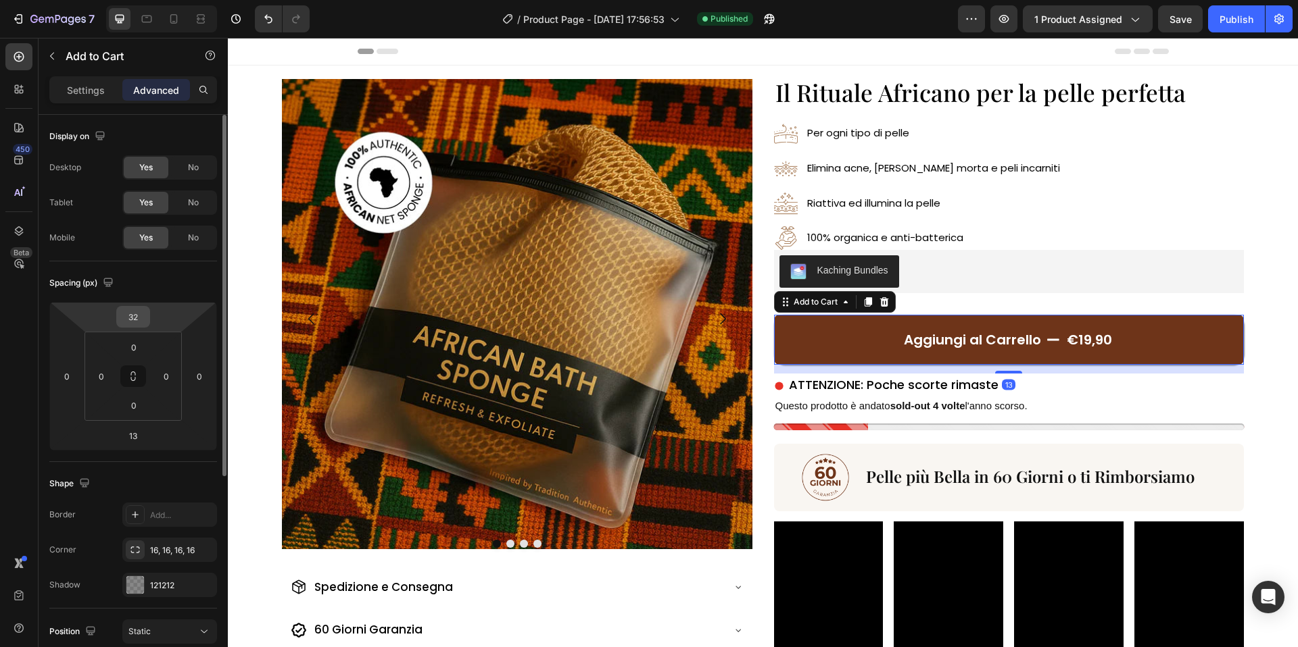
click at [137, 315] on input "32" at bounding box center [133, 317] width 27 height 20
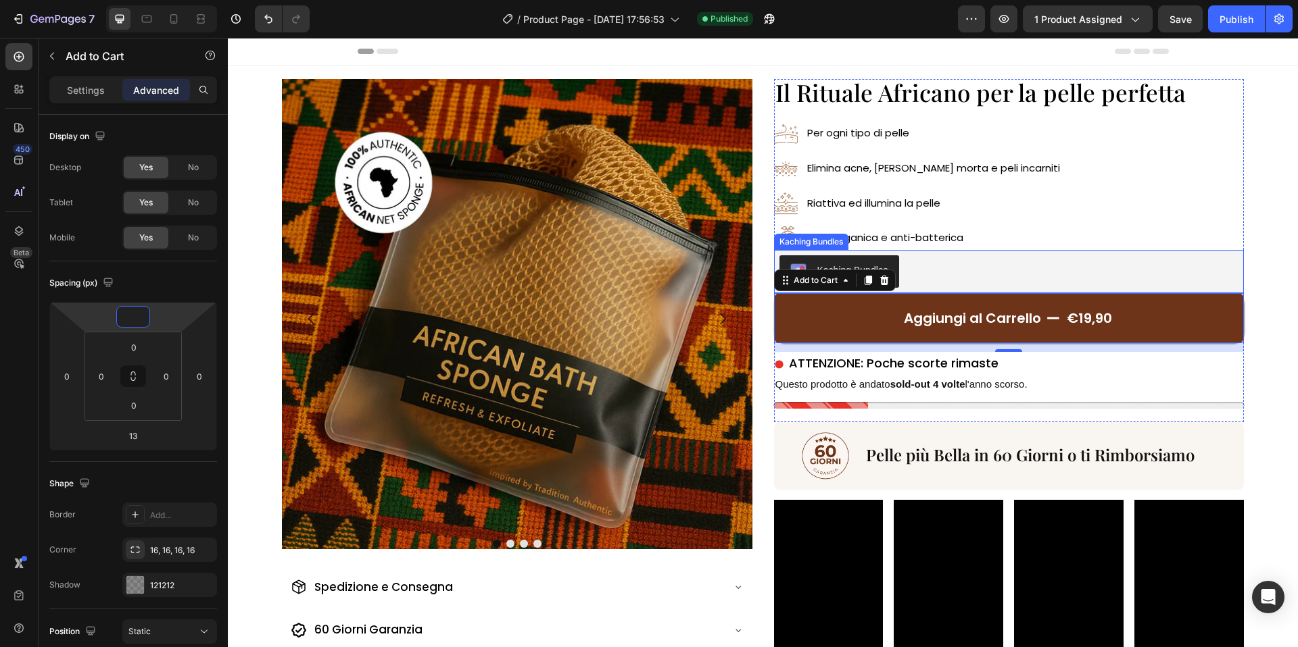
click at [937, 270] on div "Kaching Bundles" at bounding box center [1009, 271] width 460 height 32
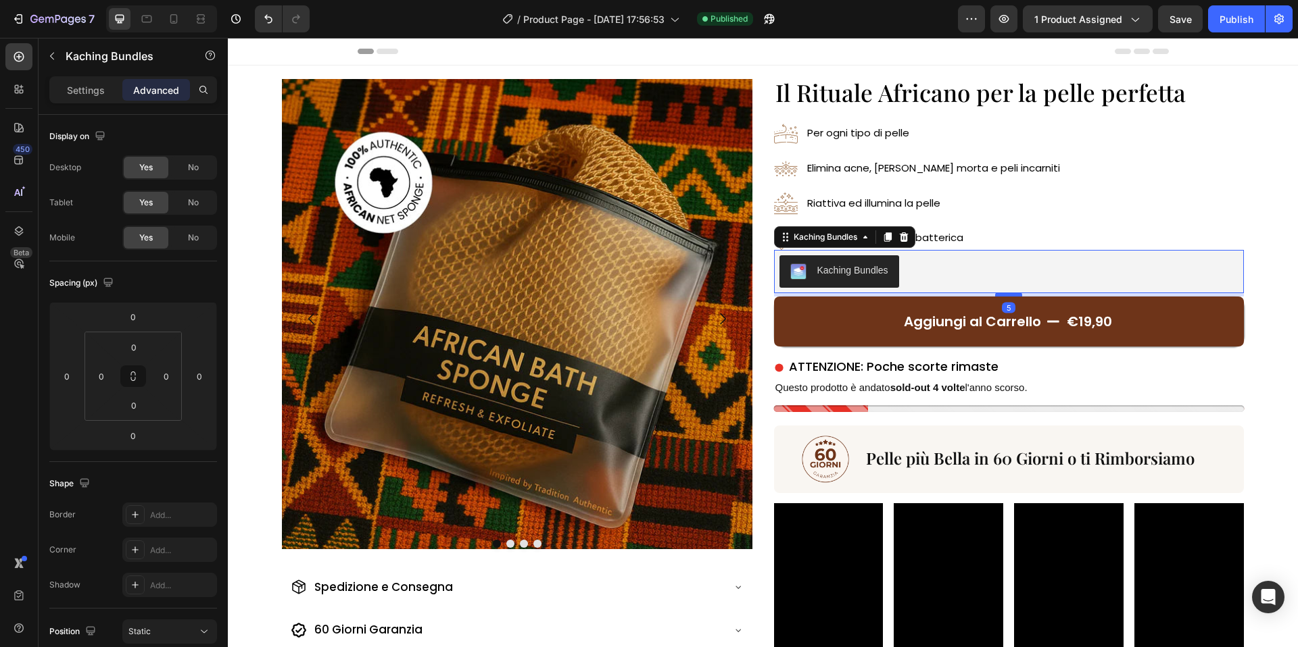
click at [1010, 293] on div at bounding box center [1008, 295] width 27 height 4
type input "5"
click at [1031, 250] on div "Kaching Bundles" at bounding box center [1009, 271] width 470 height 43
click at [1037, 244] on div "Image Per ogni tipo di pelle Text Block Image Elimina acne, pelle morta e peli …" at bounding box center [1009, 186] width 470 height 128
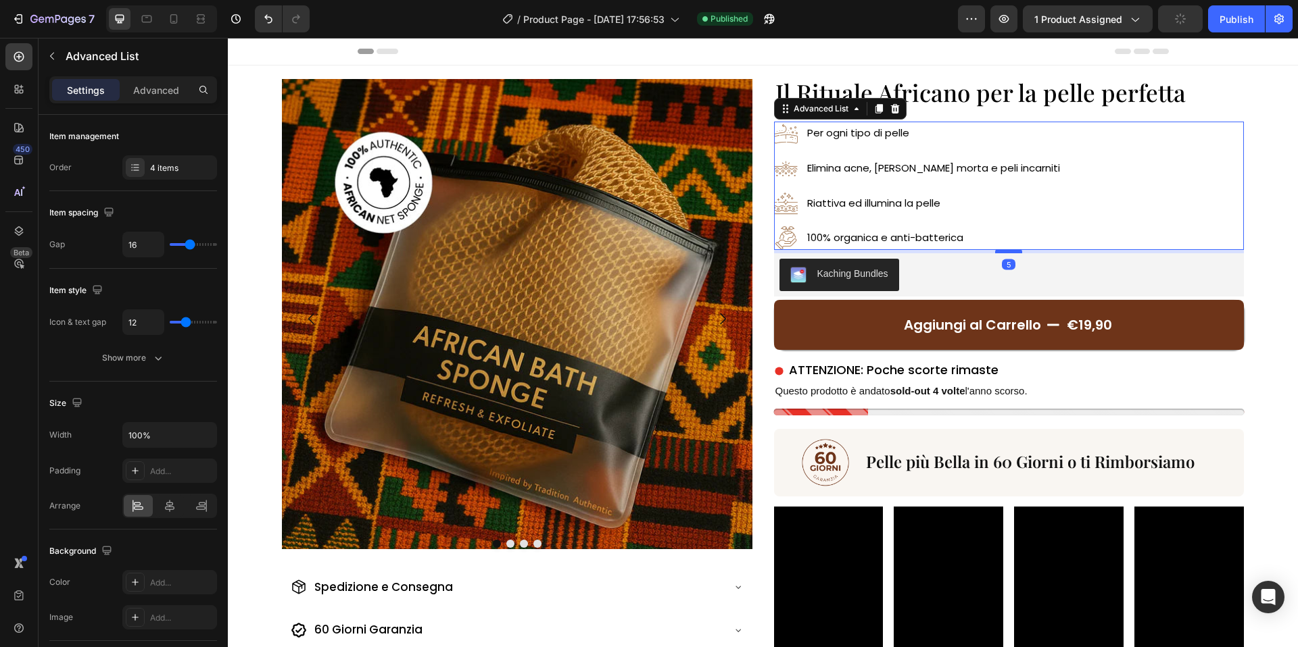
drag, startPoint x: 1013, startPoint y: 246, endPoint x: 1004, endPoint y: 249, distance: 9.4
click at [1012, 249] on div at bounding box center [1008, 251] width 27 height 4
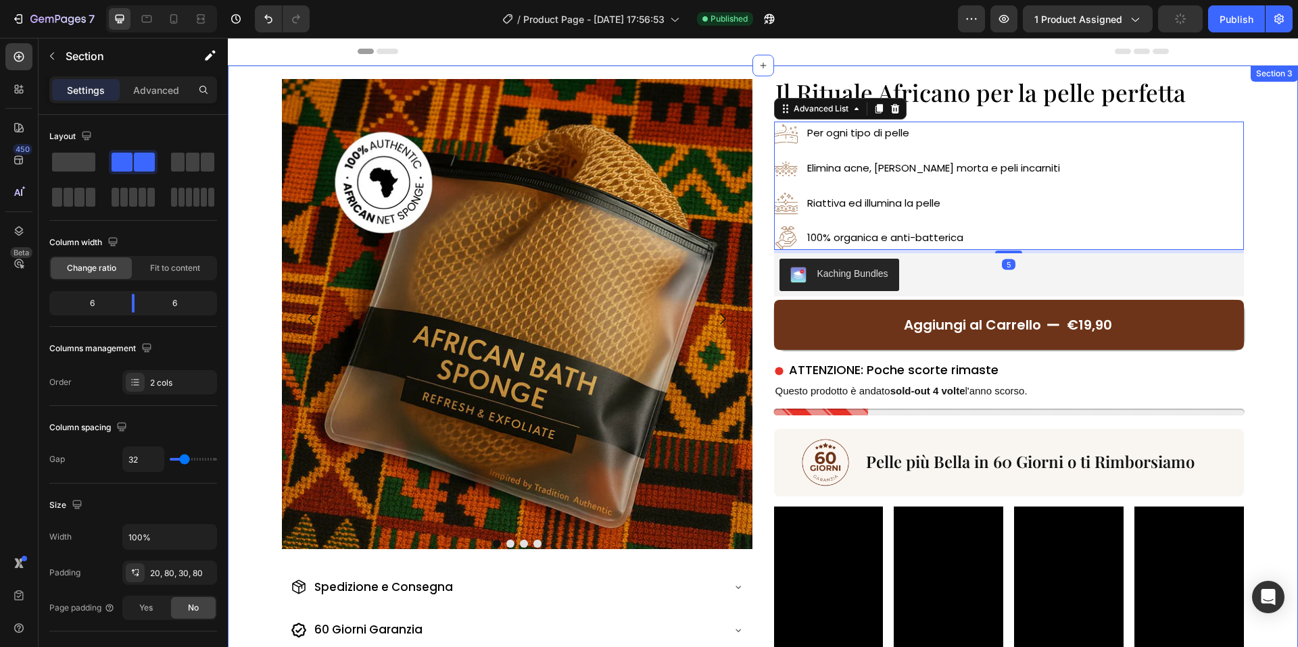
click at [1258, 243] on div "Image Drop element here Drop element here Drop element here [GEOGRAPHIC_DATA] S…" at bounding box center [763, 394] width 1070 height 656
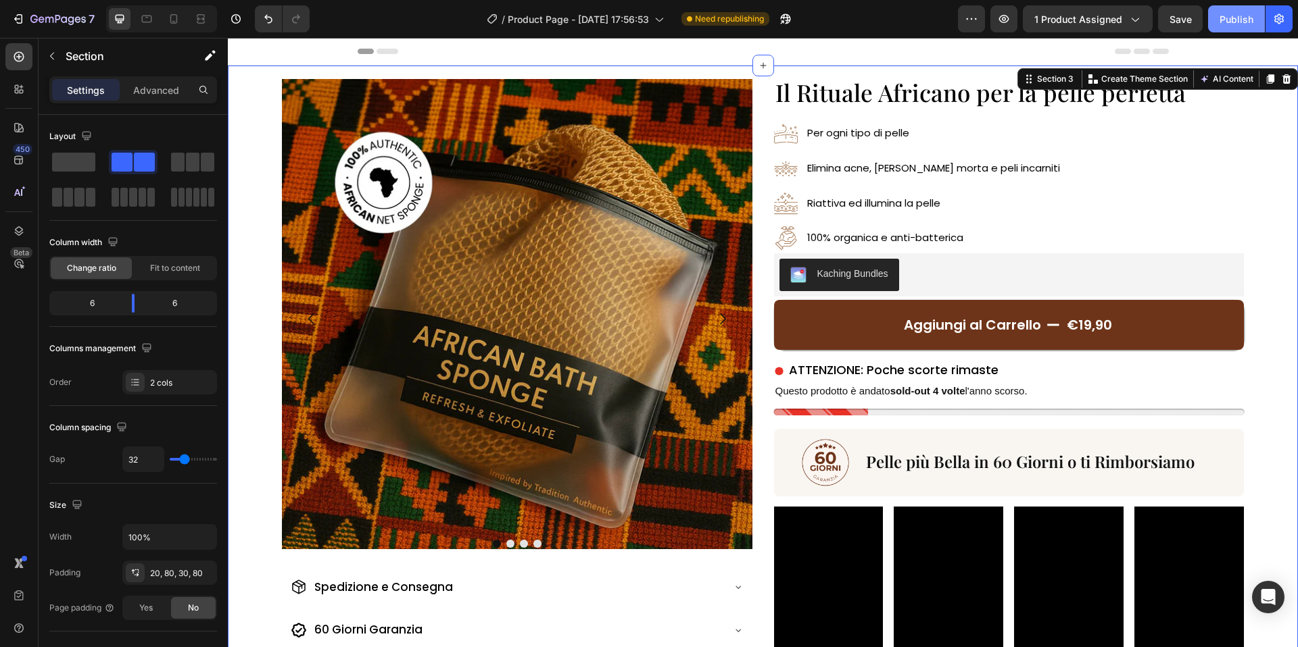
click at [1238, 14] on div "Publish" at bounding box center [1236, 19] width 34 height 14
click at [835, 275] on div "Kaching Bundles" at bounding box center [852, 274] width 71 height 14
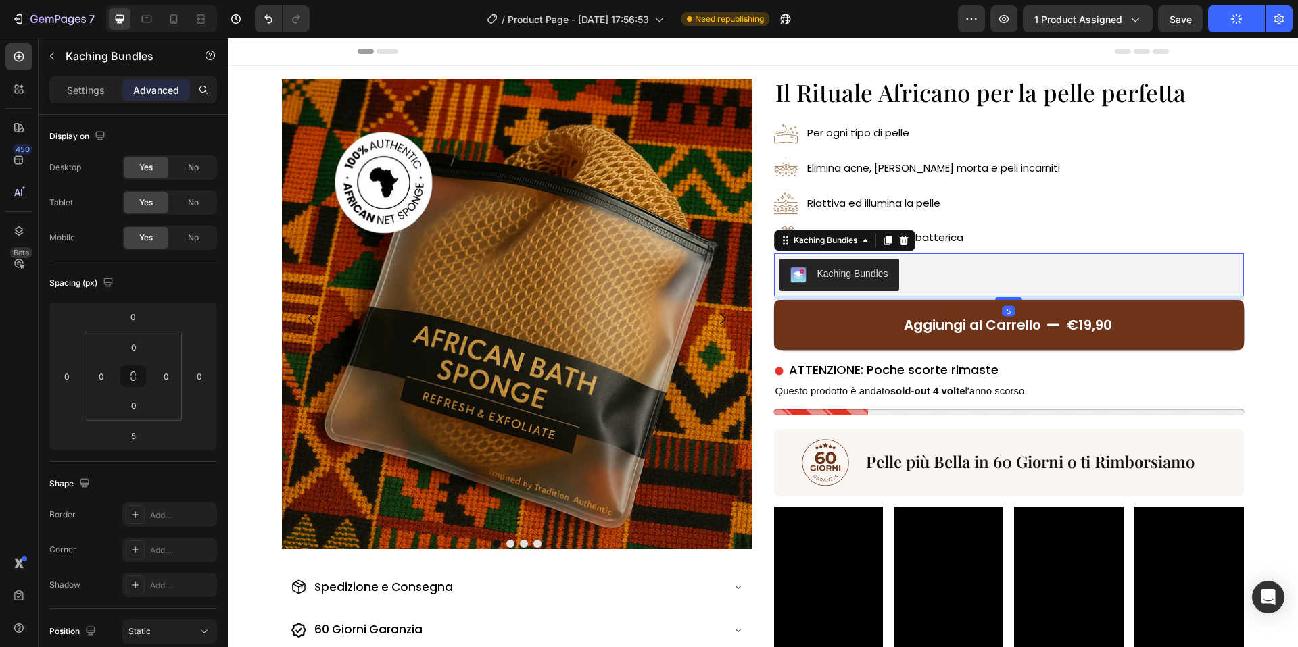
click at [835, 276] on div "Kaching Bundles" at bounding box center [852, 274] width 71 height 14
click at [92, 83] on p "Settings" at bounding box center [86, 90] width 38 height 14
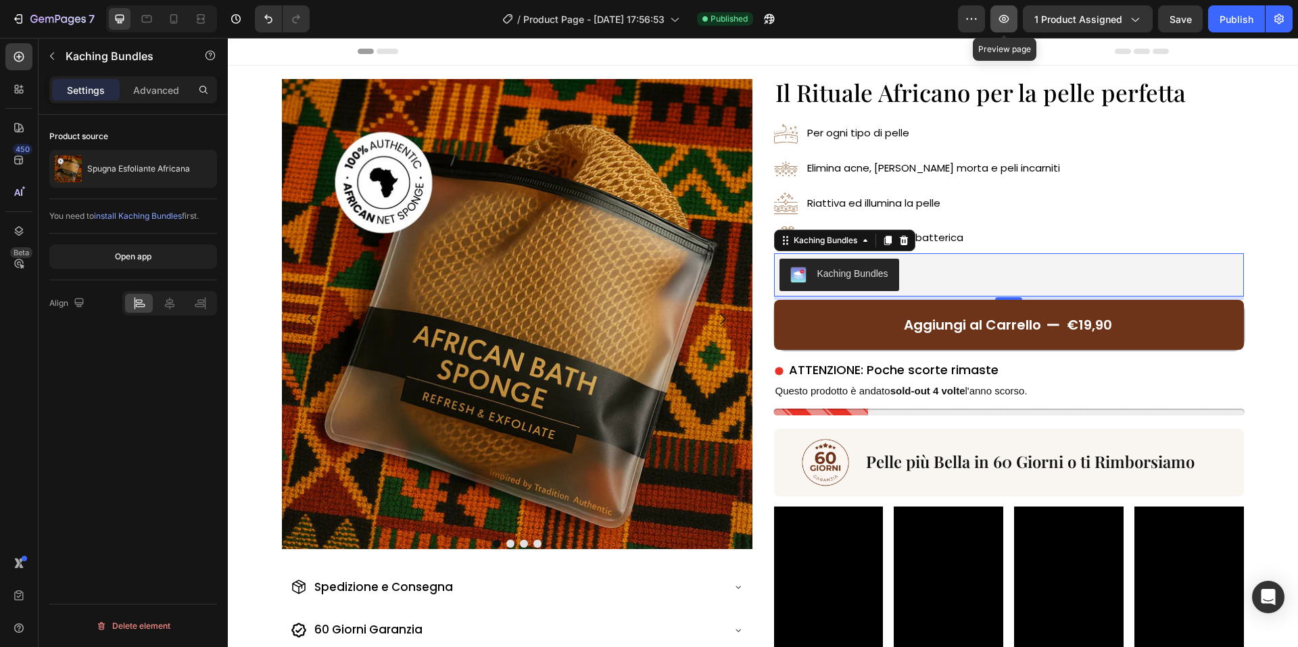
click at [1010, 21] on icon "button" at bounding box center [1004, 19] width 14 height 14
